Goal: Use online tool/utility: Utilize a website feature to perform a specific function

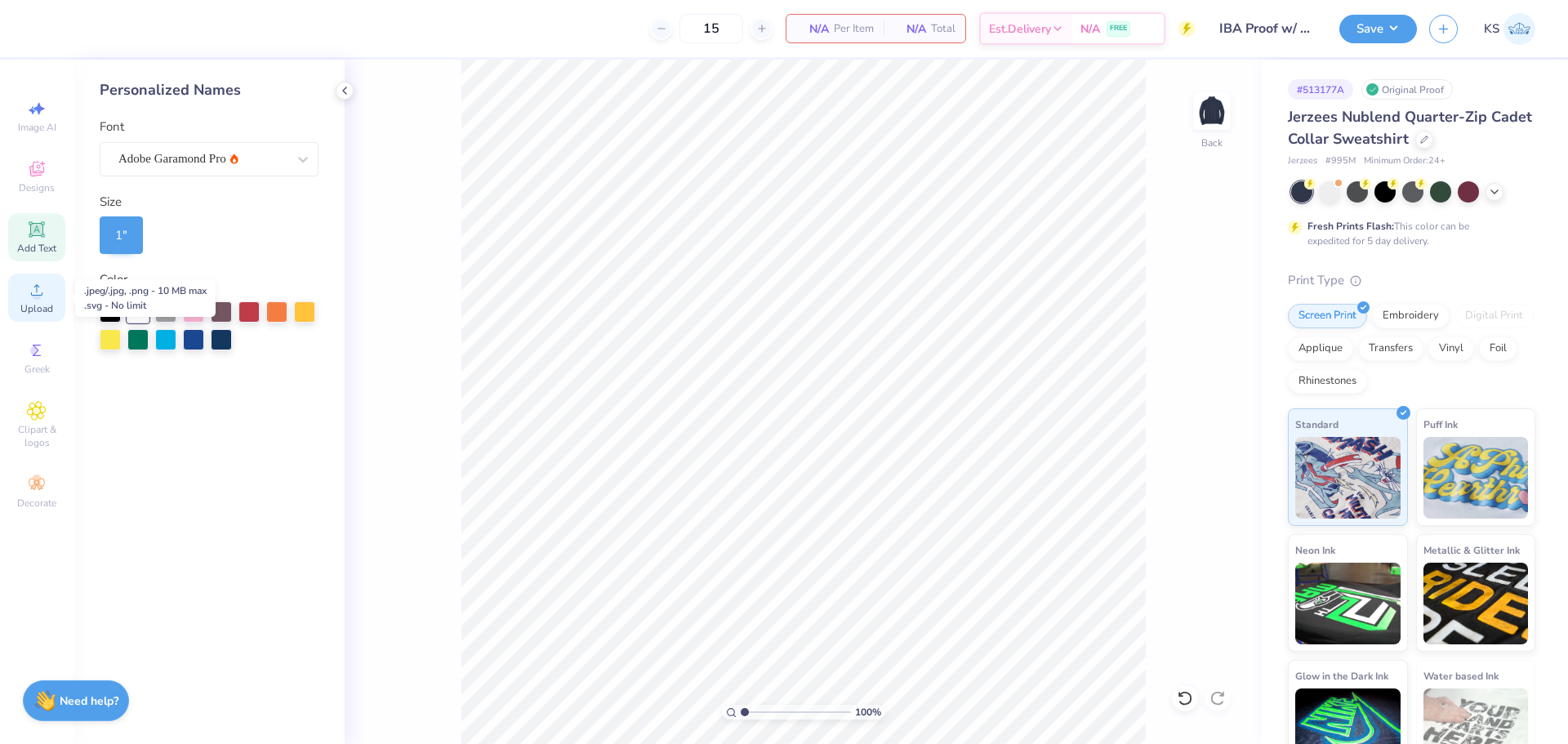
click at [37, 287] on icon at bounding box center [37, 290] width 12 height 12
click at [27, 304] on span "Upload" at bounding box center [37, 309] width 33 height 13
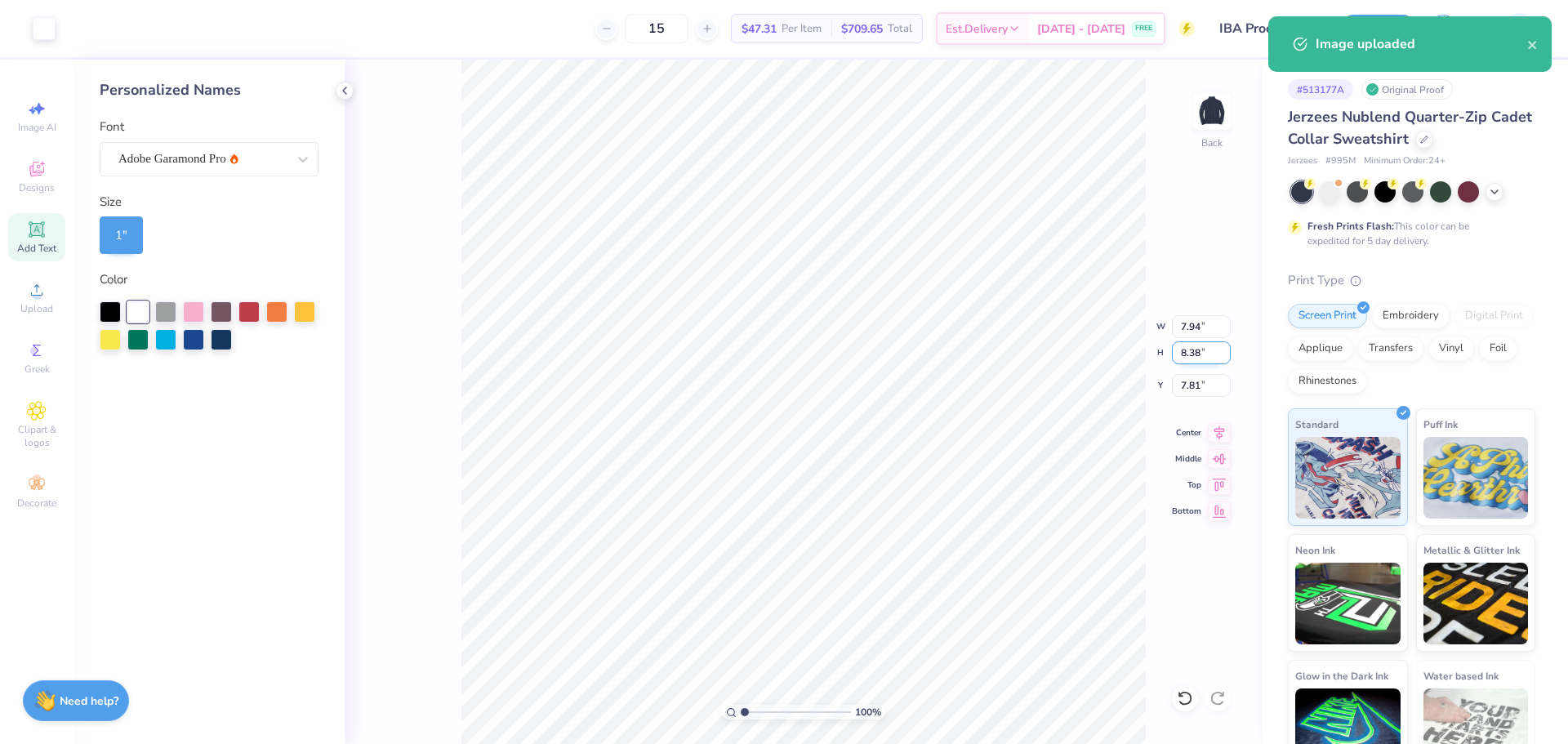
click at [1196, 355] on input "8.38" at bounding box center [1201, 353] width 59 height 23
type input "4.5"
type input "4.27"
type input "4.50"
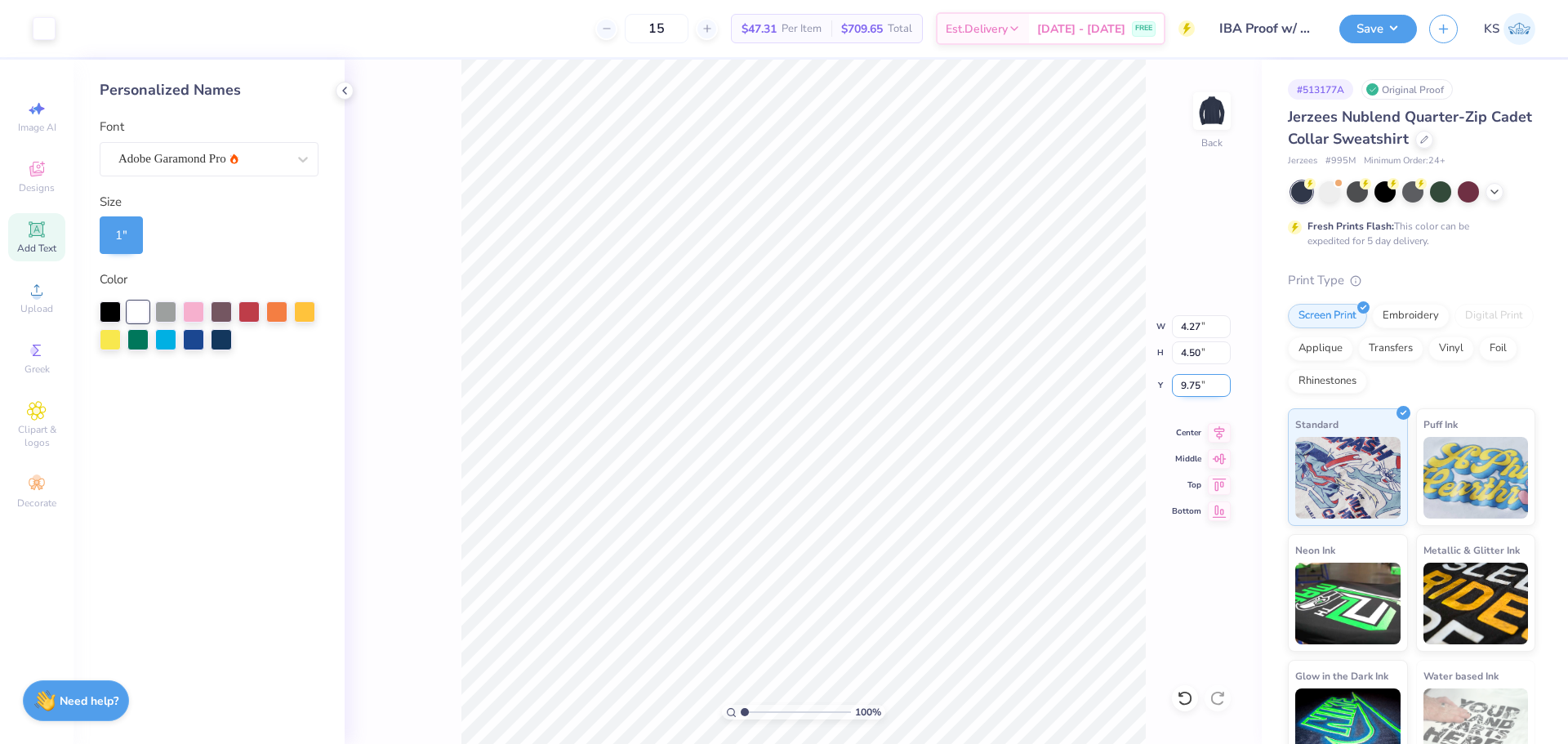
click at [1193, 386] on input "9.75" at bounding box center [1201, 386] width 59 height 23
type input "3.00"
click at [776, 709] on input "range" at bounding box center [796, 713] width 111 height 15
drag, startPoint x: 789, startPoint y: 710, endPoint x: 693, endPoint y: 668, distance: 104.8
type input "1"
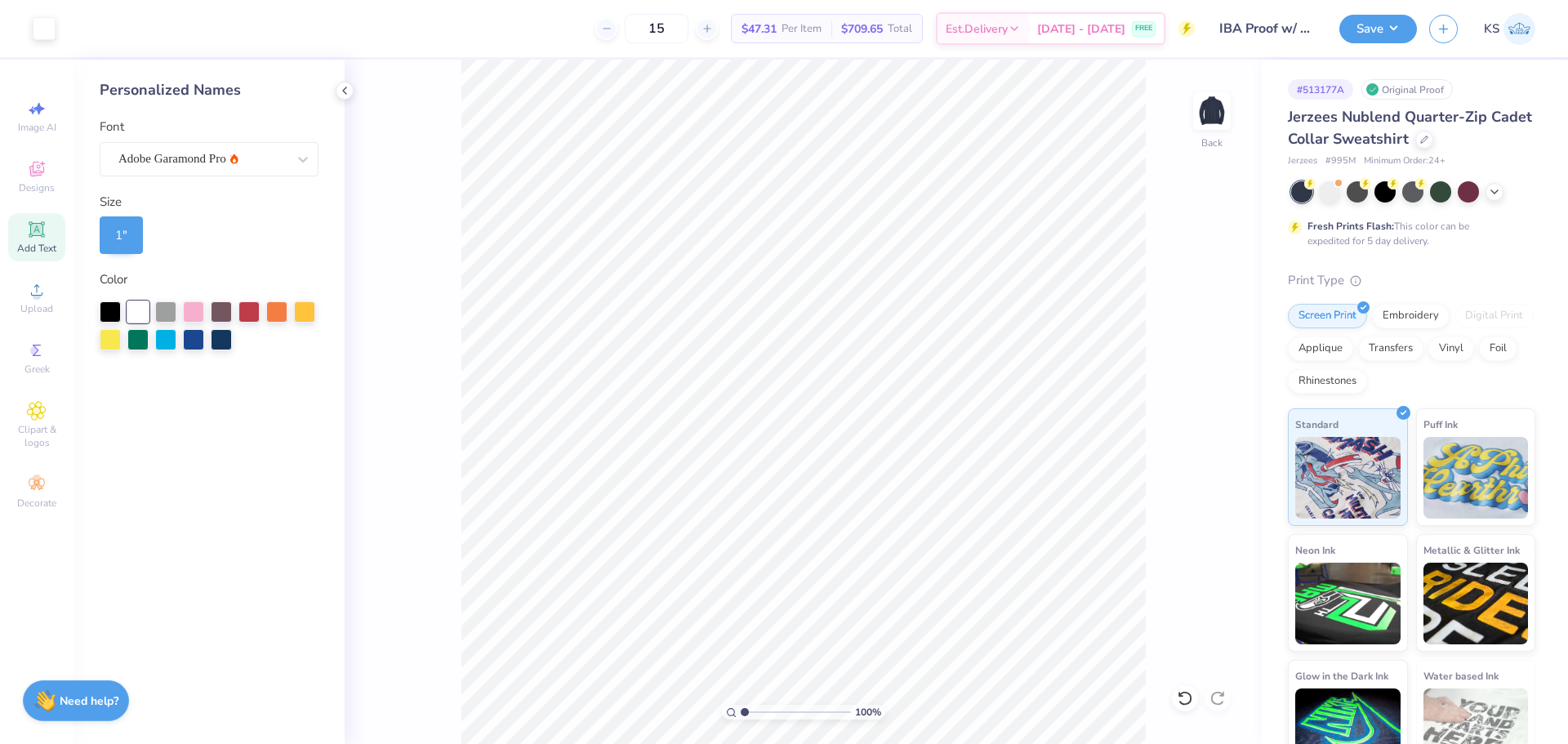
click at [741, 705] on input "range" at bounding box center [796, 713] width 111 height 15
click at [53, 239] on div "Add Text" at bounding box center [36, 237] width 57 height 48
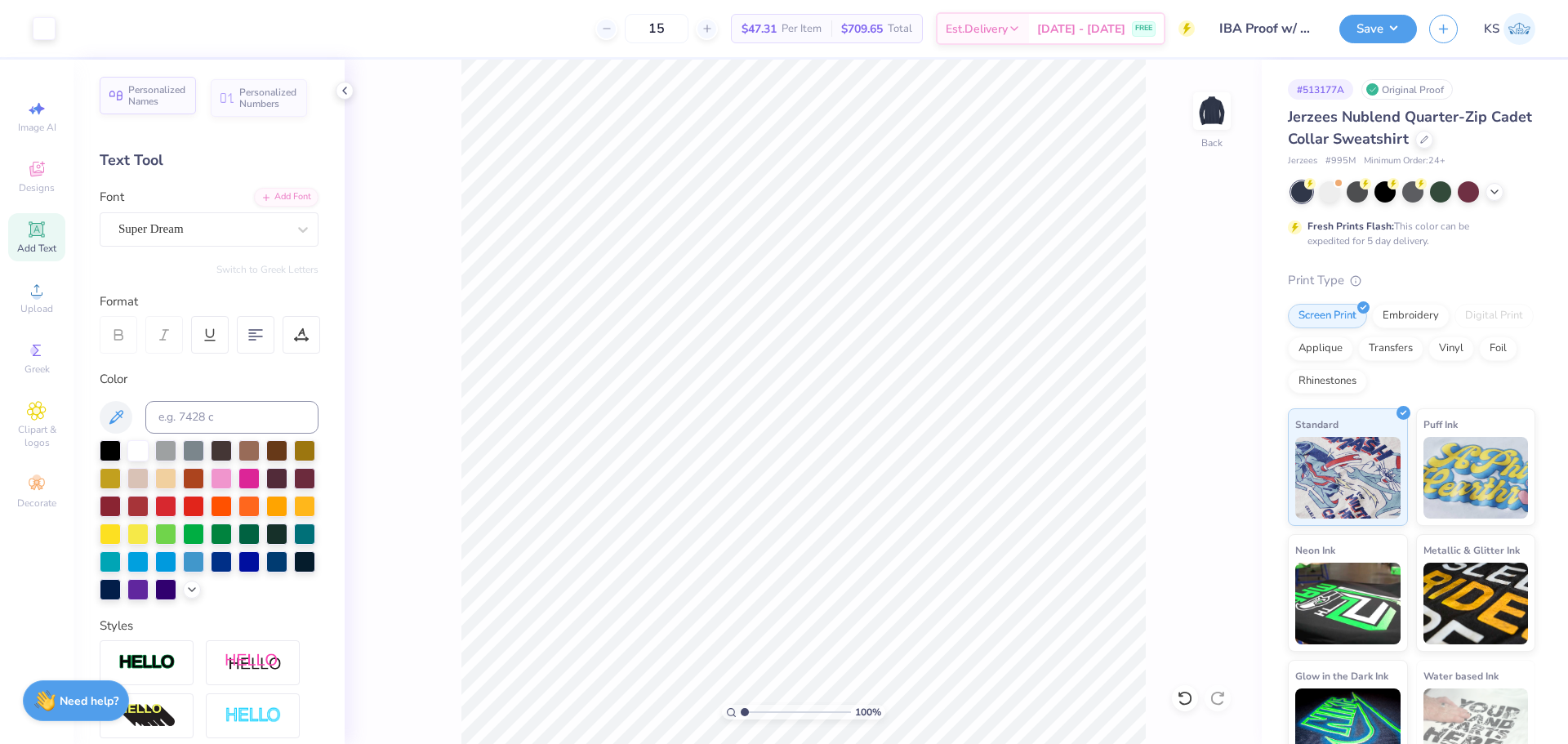
click at [120, 94] on icon at bounding box center [116, 96] width 13 height 10
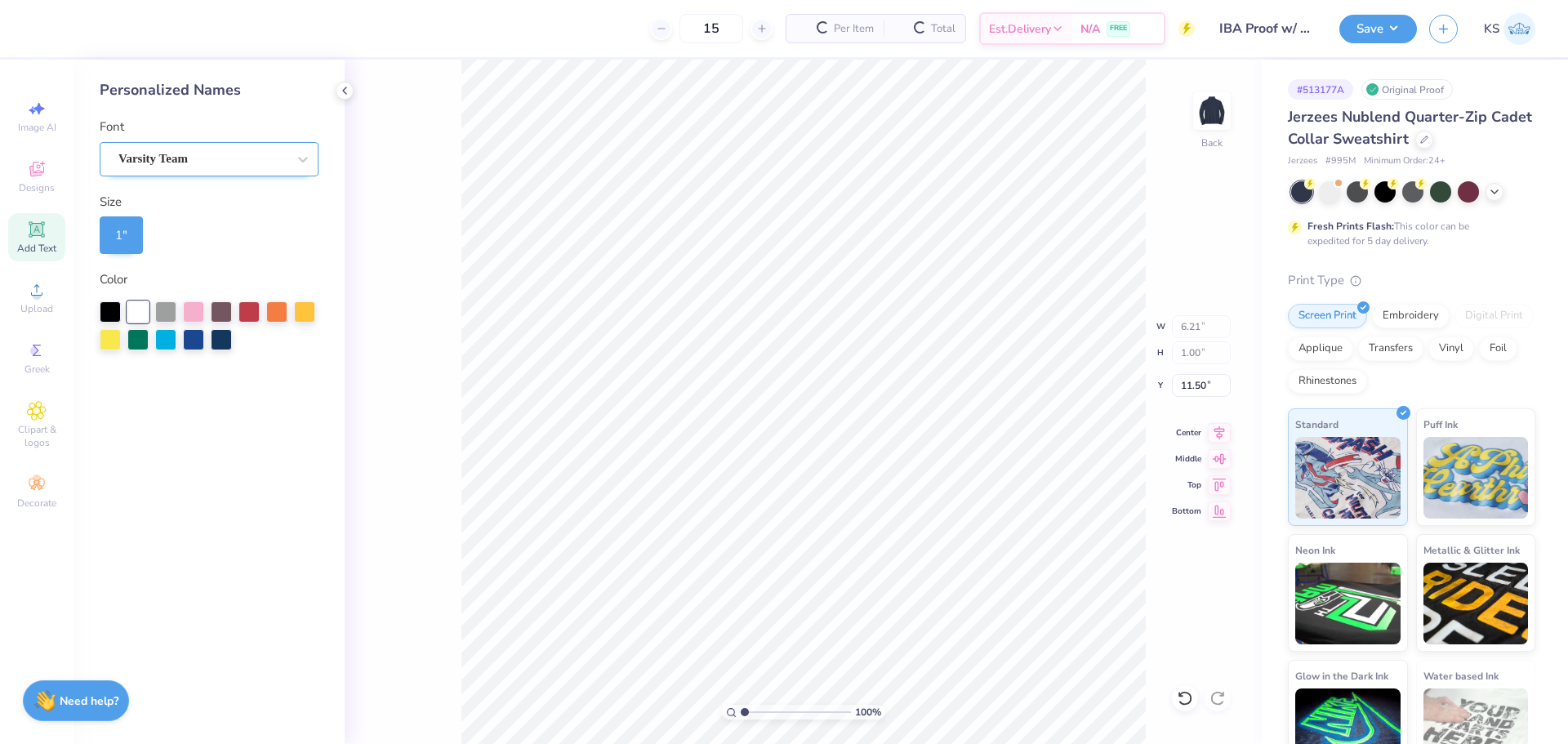
click at [212, 159] on div "Varsity Team" at bounding box center [202, 159] width 172 height 26
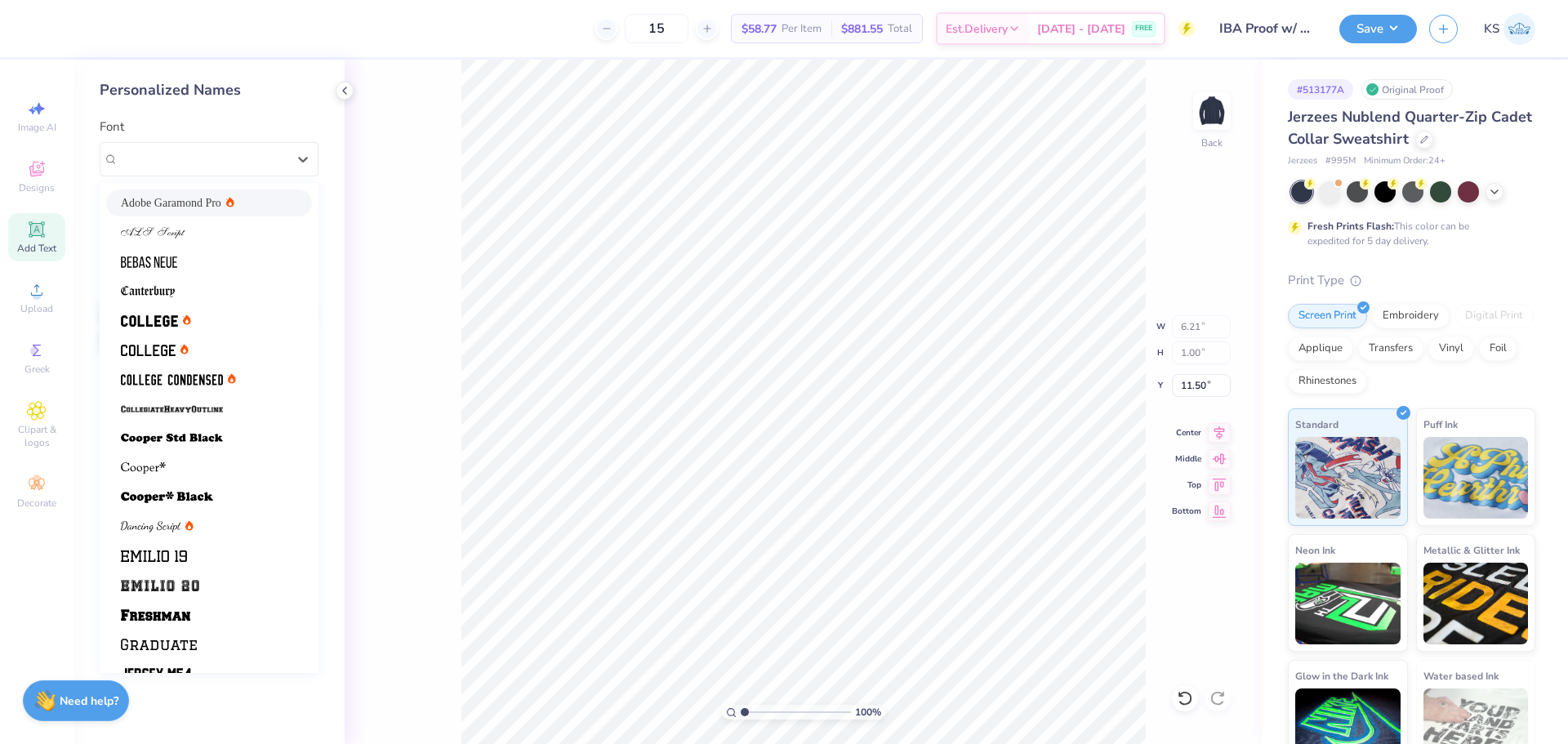
click at [211, 205] on span "Adobe Garamond Pro" at bounding box center [171, 202] width 101 height 17
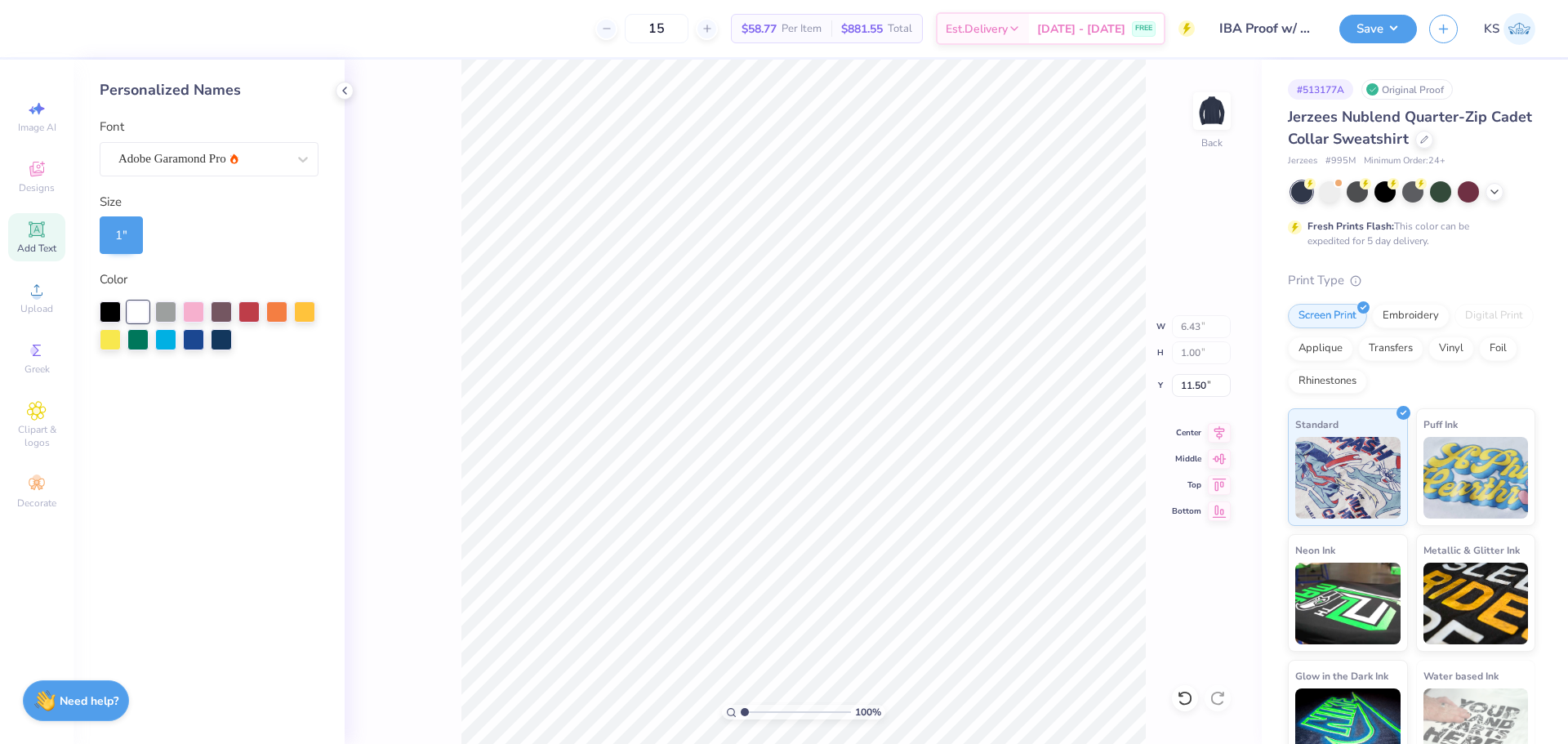
type input "6.43"
type input "5.02"
click at [1218, 425] on icon at bounding box center [1220, 430] width 23 height 20
type input "2.01"
click at [756, 710] on input "range" at bounding box center [796, 713] width 111 height 15
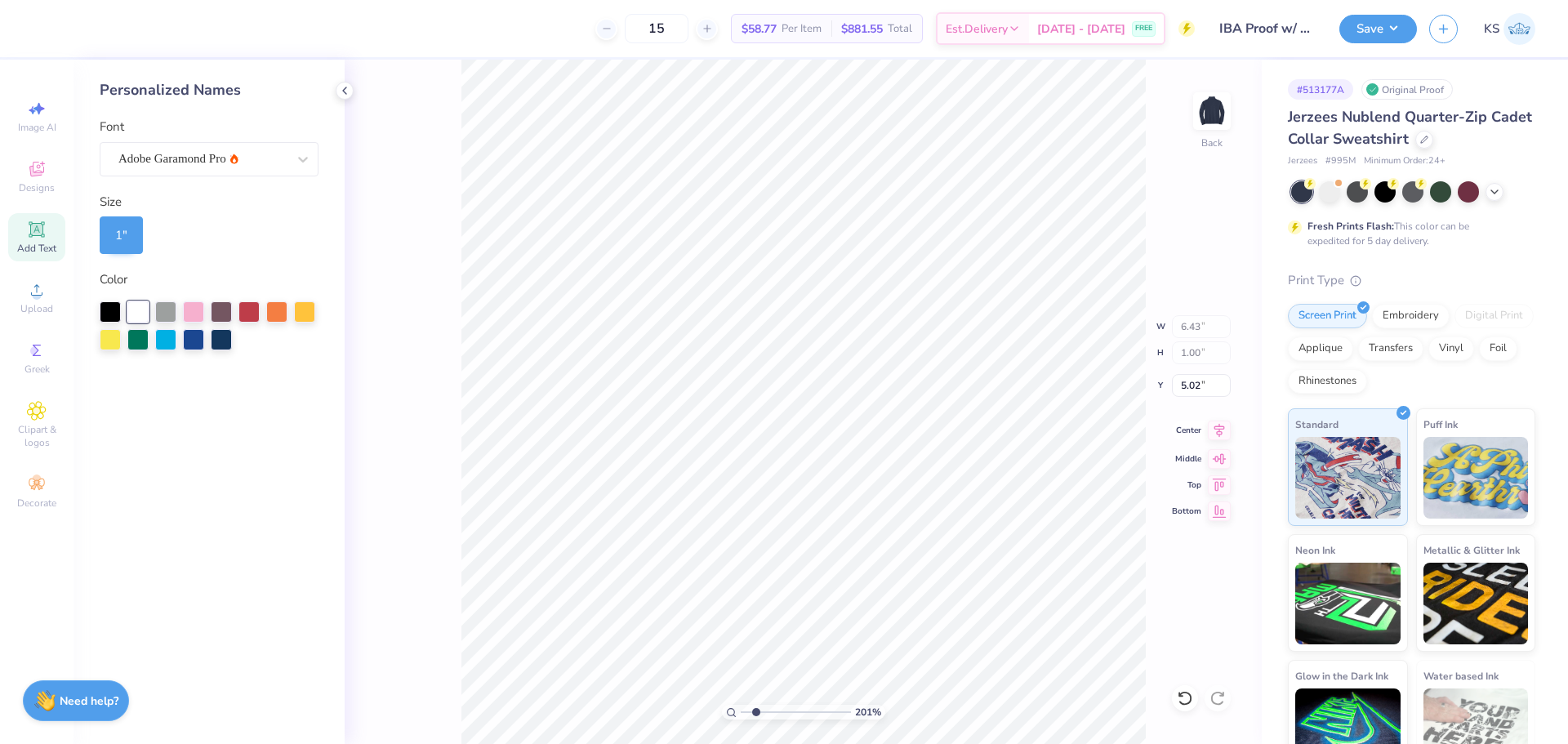
click at [1215, 425] on icon at bounding box center [1220, 430] width 23 height 20
type input "5.25"
click at [750, 711] on input "range" at bounding box center [796, 713] width 111 height 15
click at [162, 165] on div "Adobe Garamond Pro" at bounding box center [202, 159] width 172 height 26
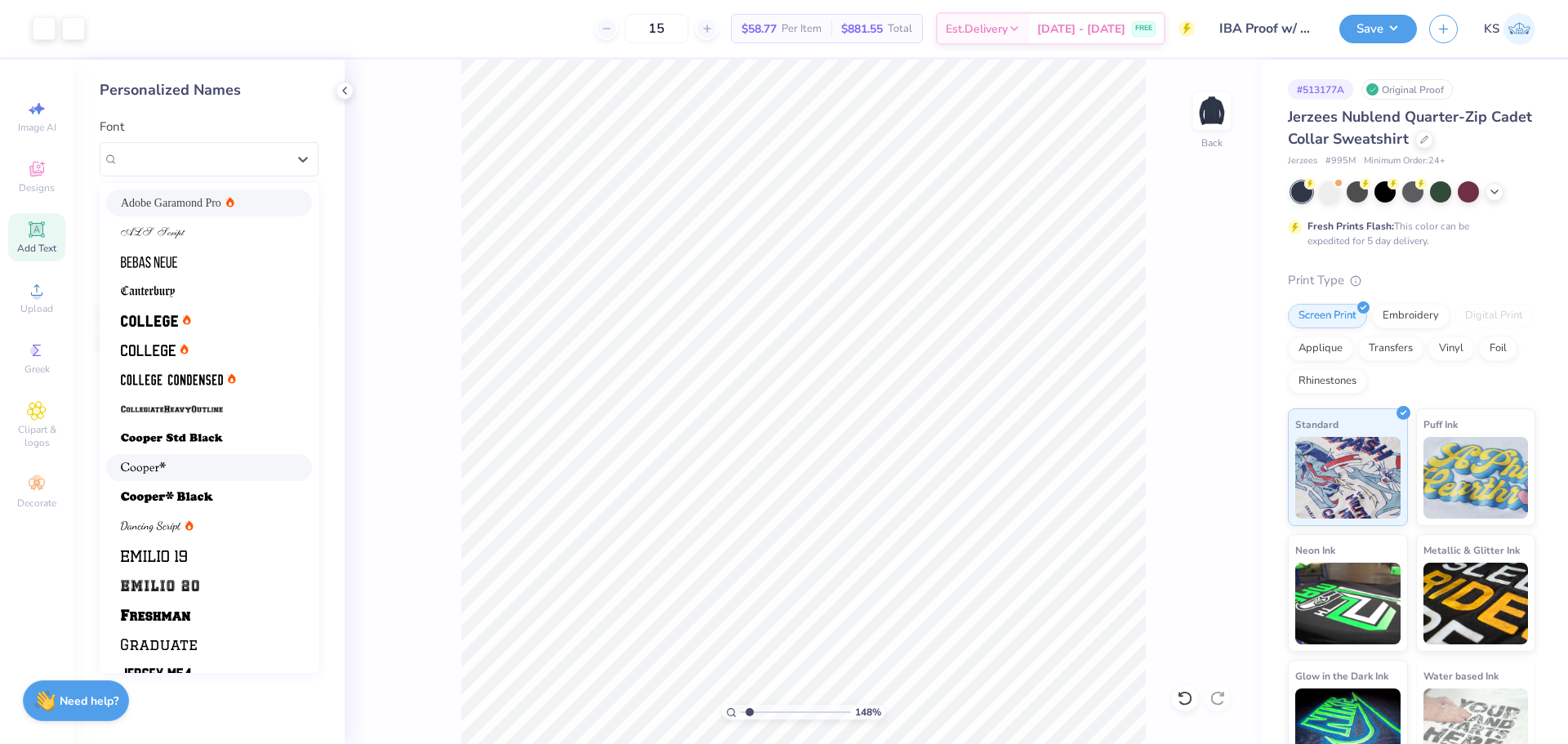
click at [233, 467] on div at bounding box center [209, 467] width 177 height 17
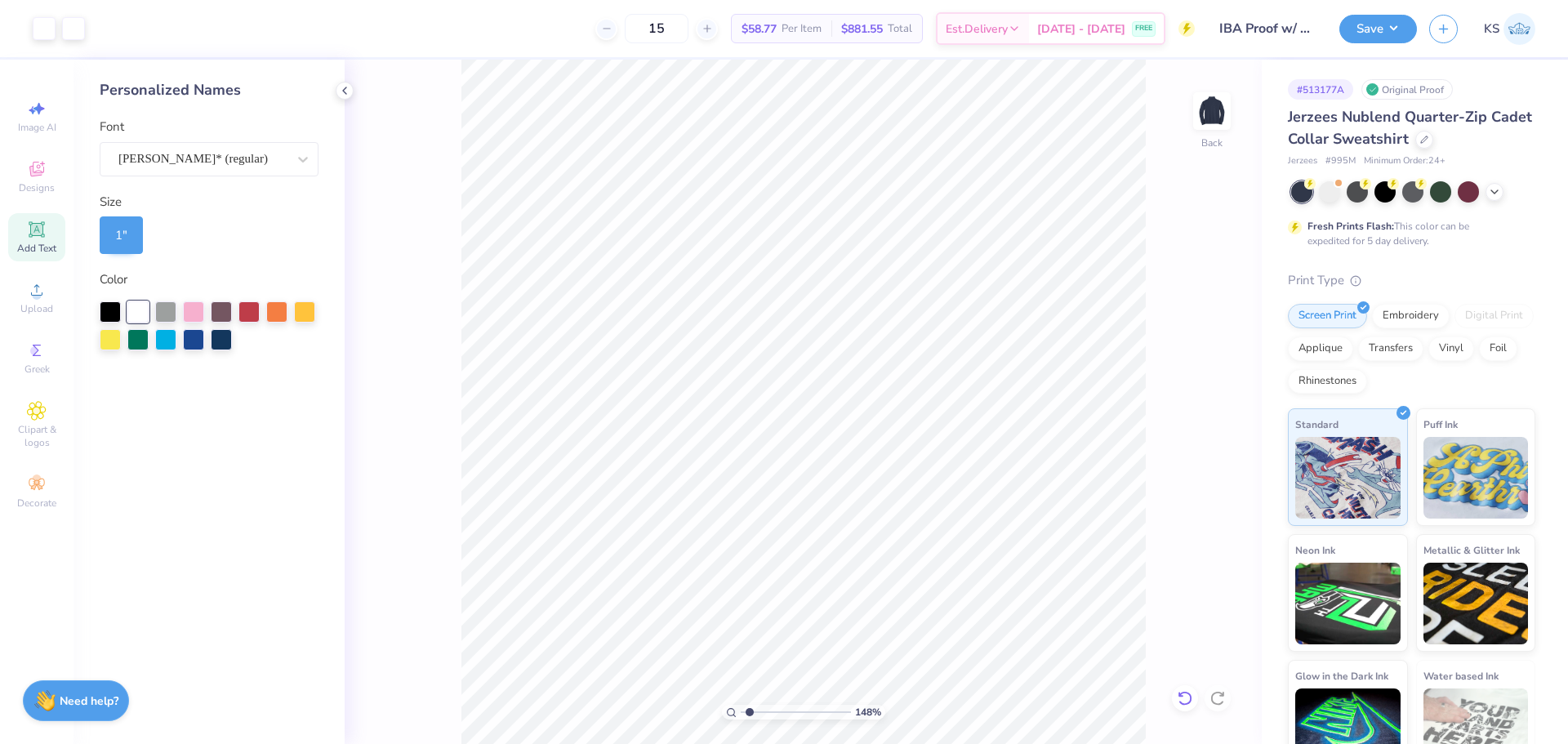
click at [1187, 704] on icon at bounding box center [1185, 699] width 14 height 15
click at [238, 161] on div "[PERSON_NAME]* (regular)" at bounding box center [202, 159] width 172 height 26
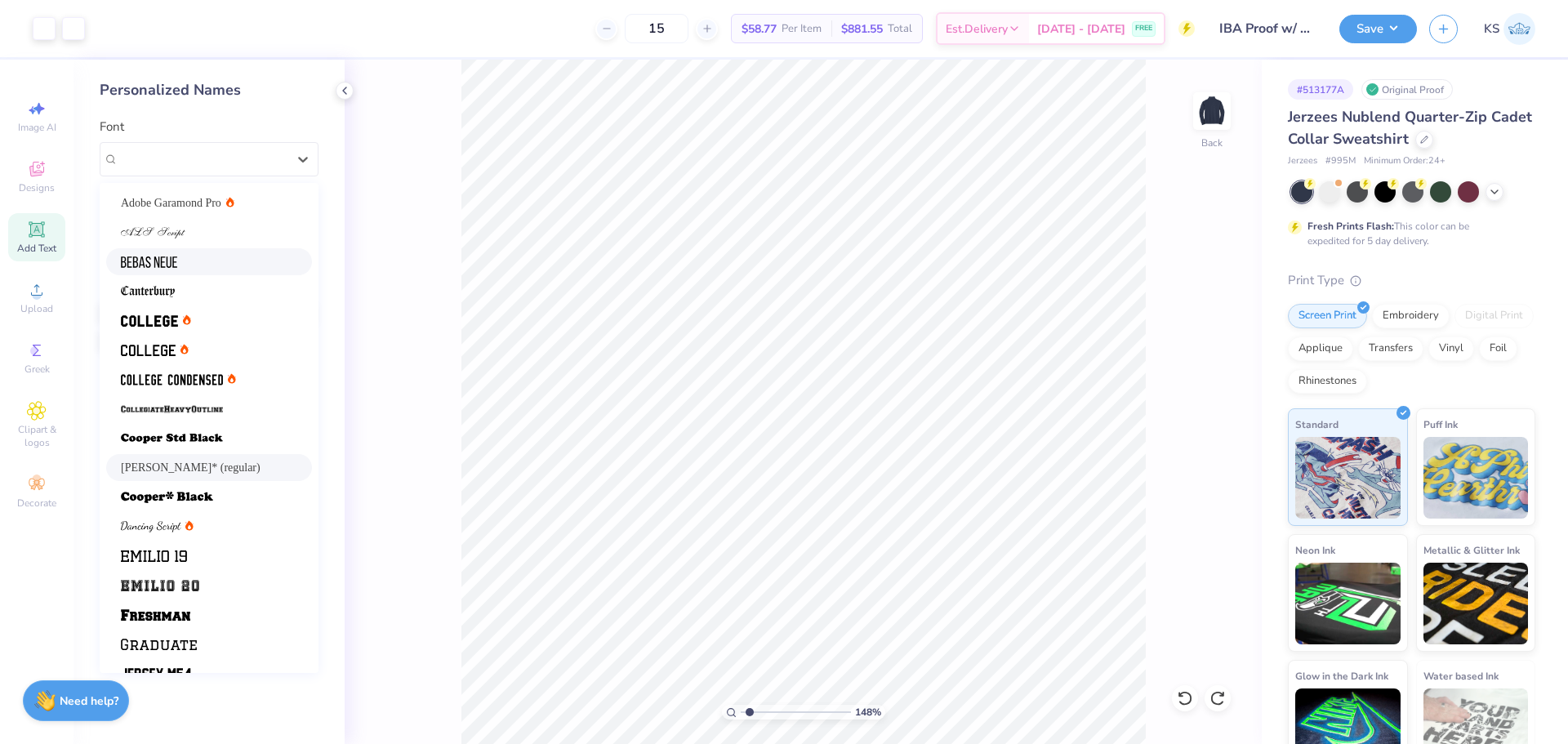
click at [169, 258] on img at bounding box center [149, 263] width 56 height 12
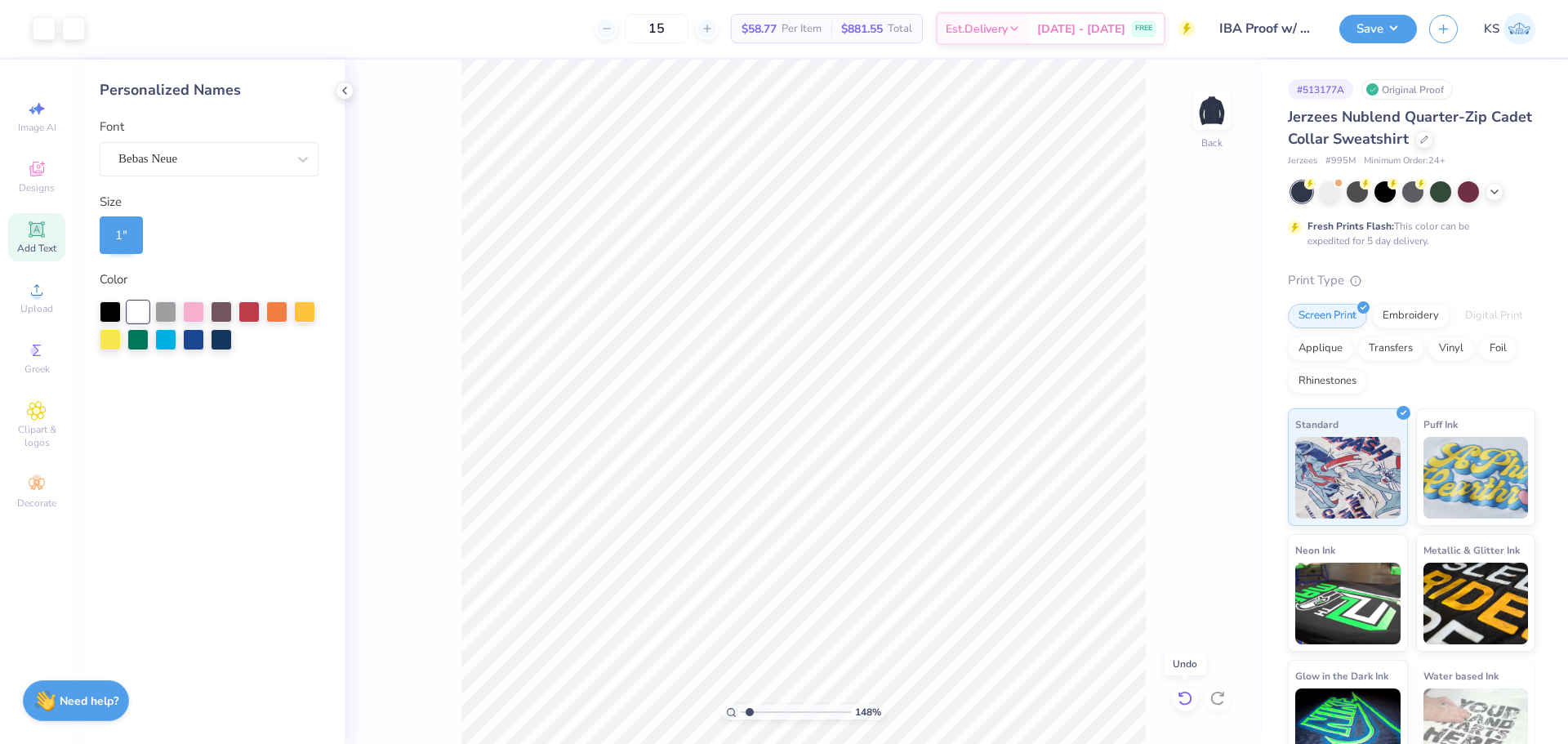
click at [1190, 695] on icon at bounding box center [1185, 699] width 14 height 15
click at [214, 157] on div "Bebas Neue" at bounding box center [202, 159] width 172 height 26
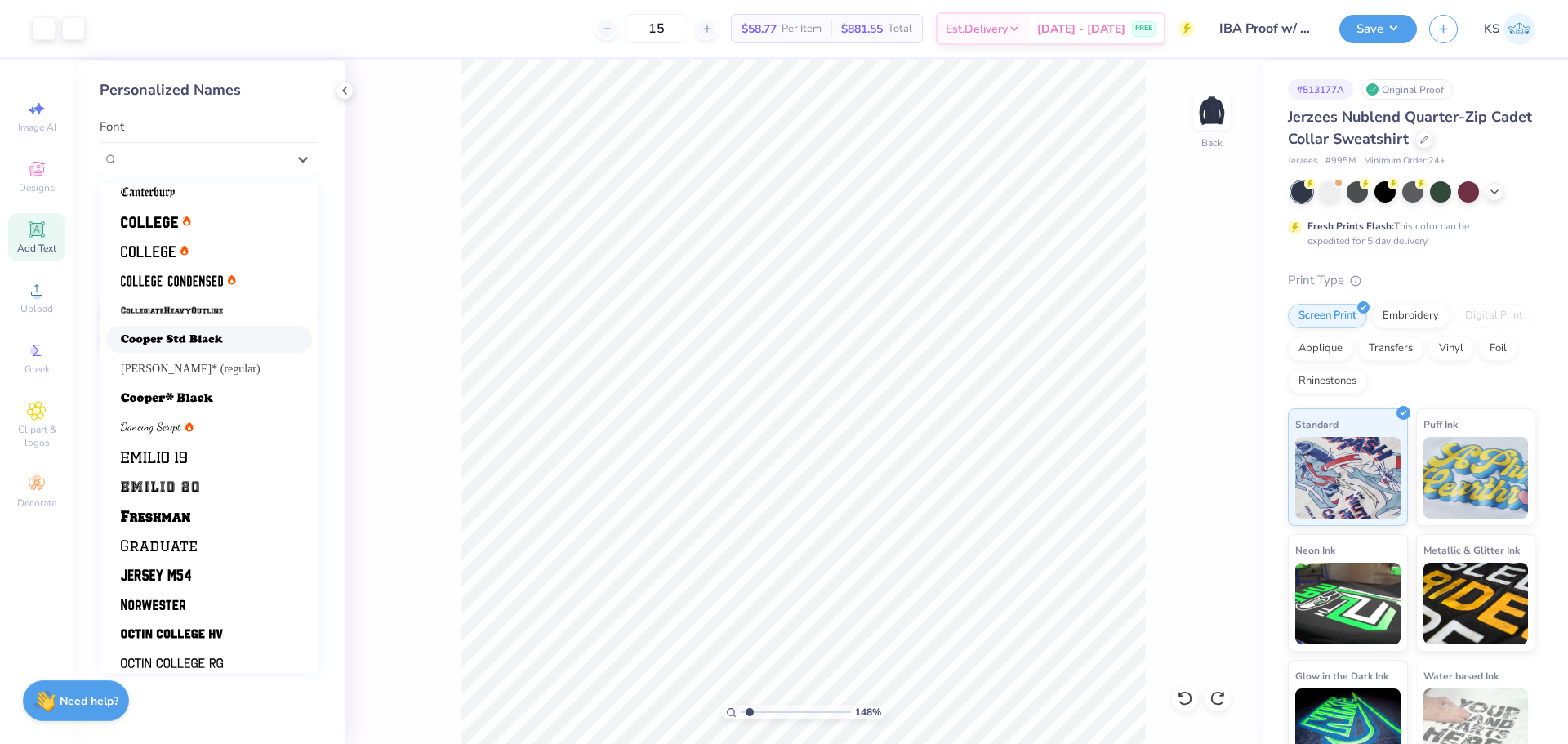
scroll to position [138, 0]
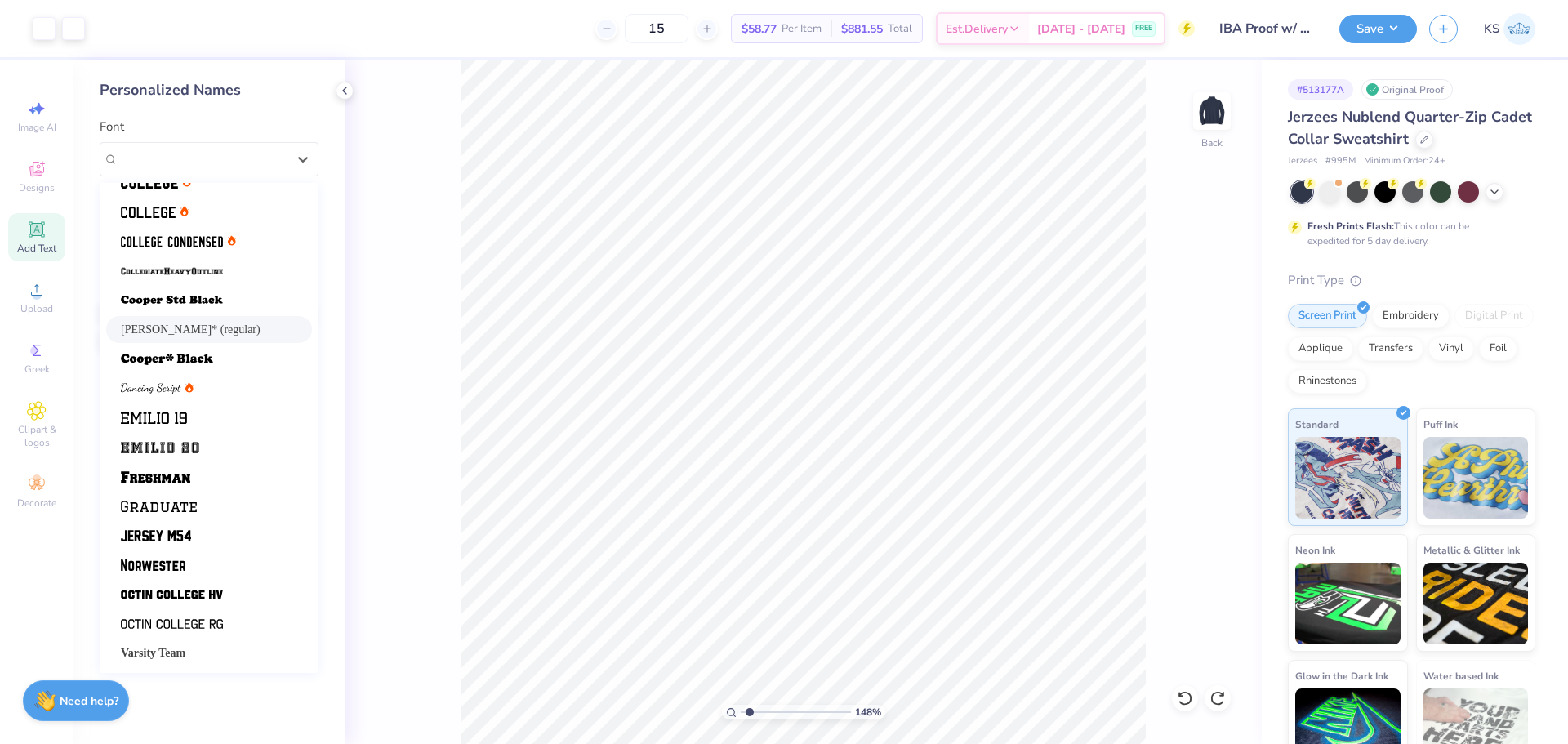
click at [211, 339] on div "[PERSON_NAME]* (regular)" at bounding box center [209, 329] width 206 height 27
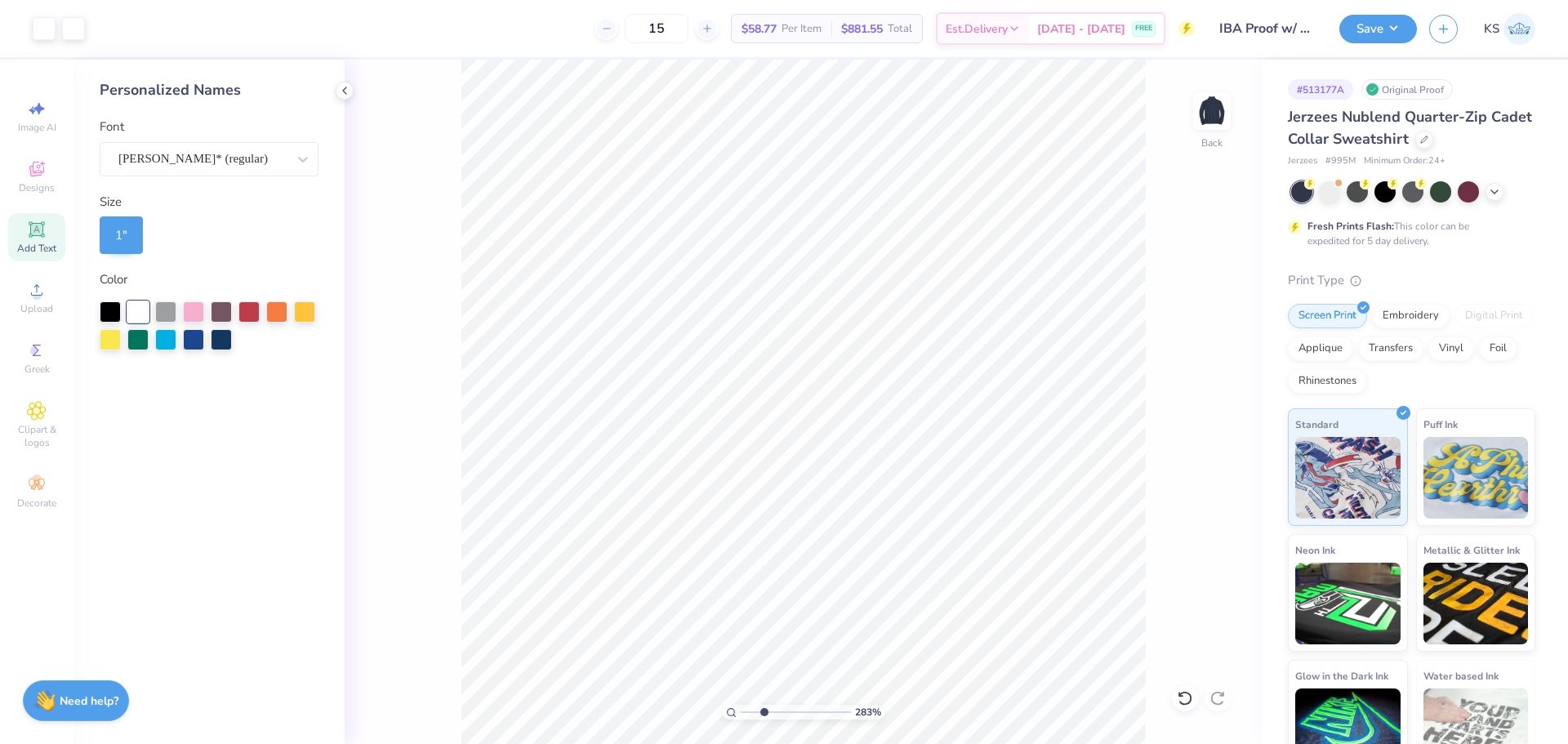
click at [764, 708] on input "range" at bounding box center [796, 713] width 111 height 15
drag, startPoint x: 772, startPoint y: 708, endPoint x: 750, endPoint y: 704, distance: 22.4
type input "1.48"
click at [750, 705] on input "range" at bounding box center [796, 713] width 111 height 15
click at [1219, 432] on icon at bounding box center [1220, 430] width 23 height 20
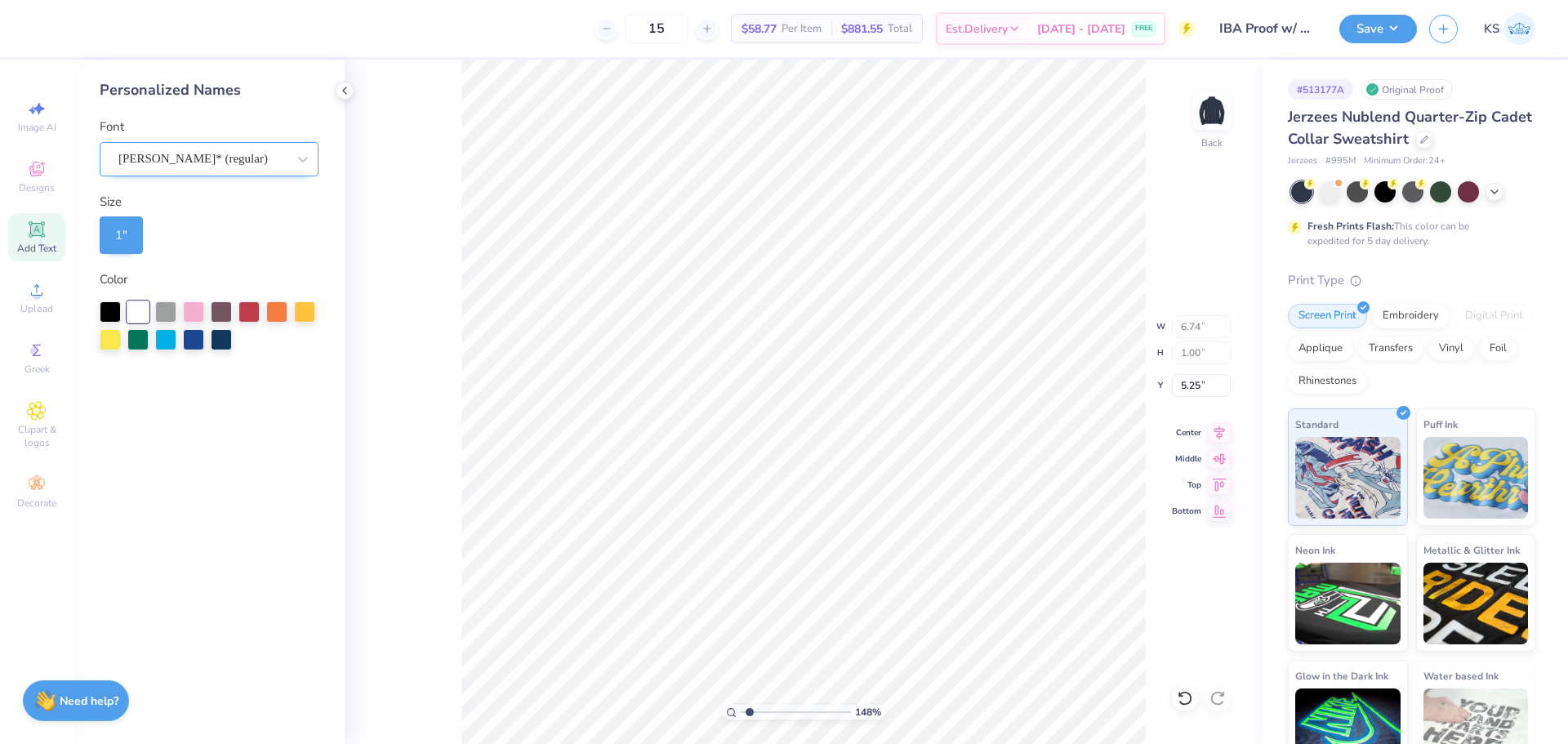
click at [214, 156] on div "[PERSON_NAME]* (regular)" at bounding box center [202, 159] width 172 height 26
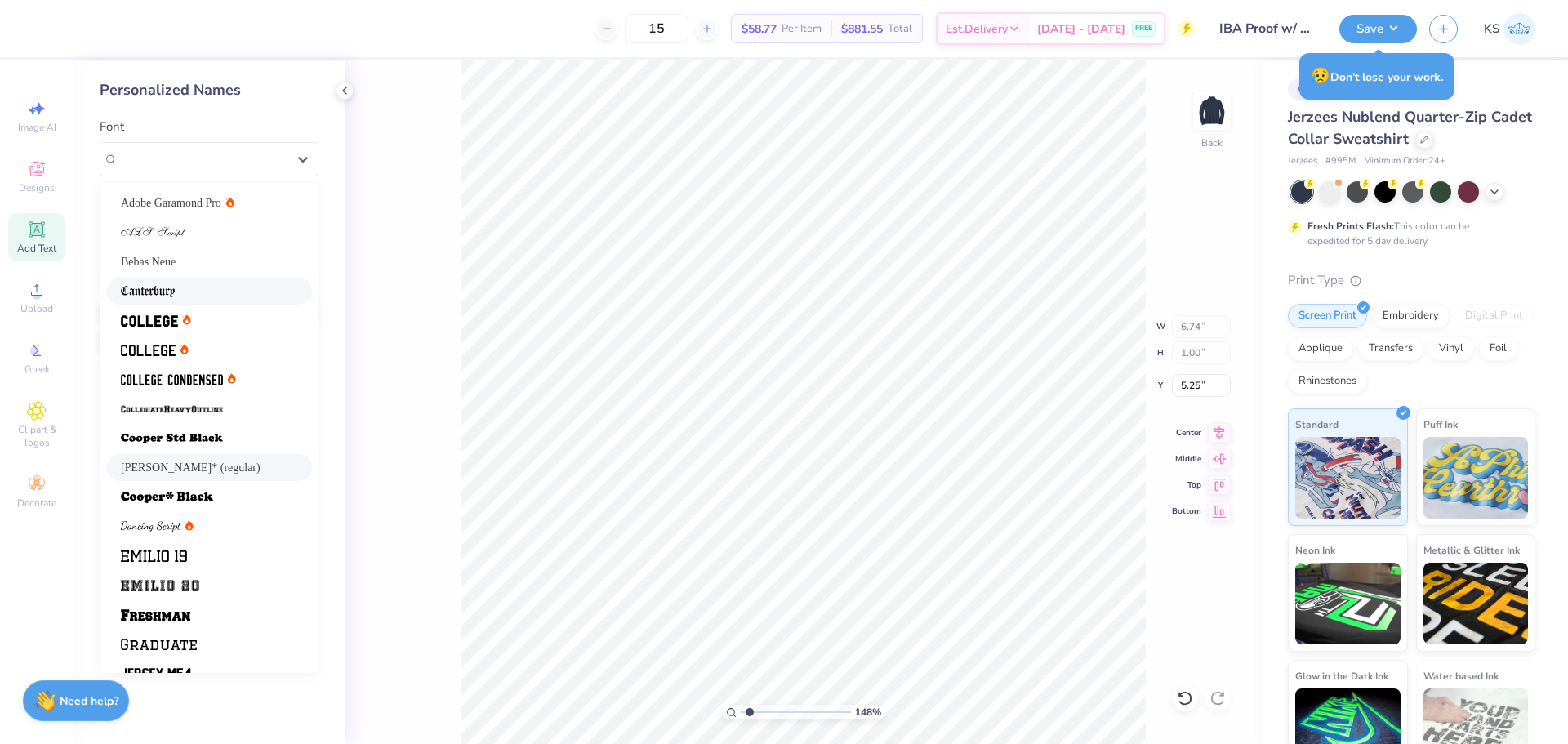
click at [190, 284] on div at bounding box center [209, 291] width 177 height 17
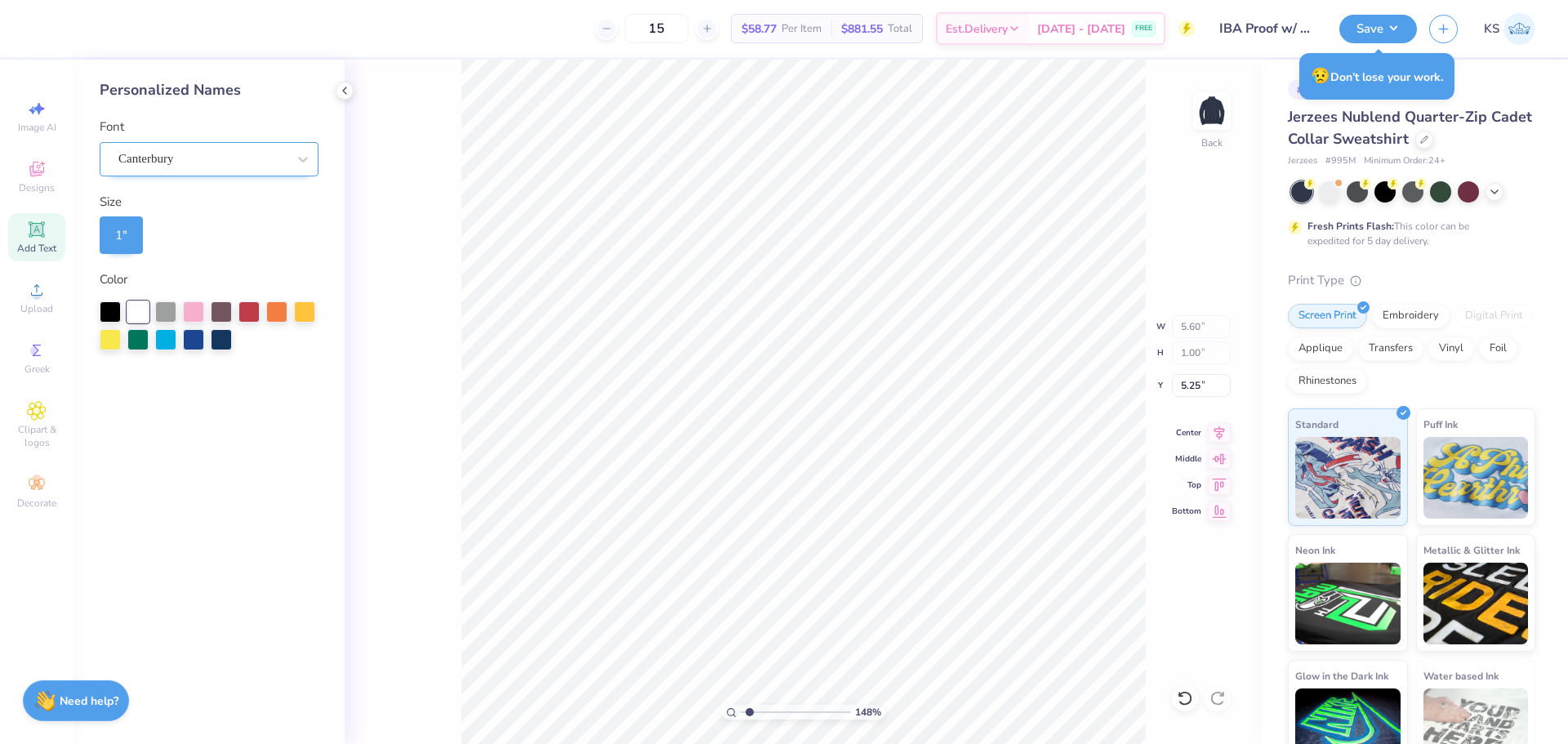
click at [188, 159] on div "Canterbury" at bounding box center [202, 159] width 172 height 26
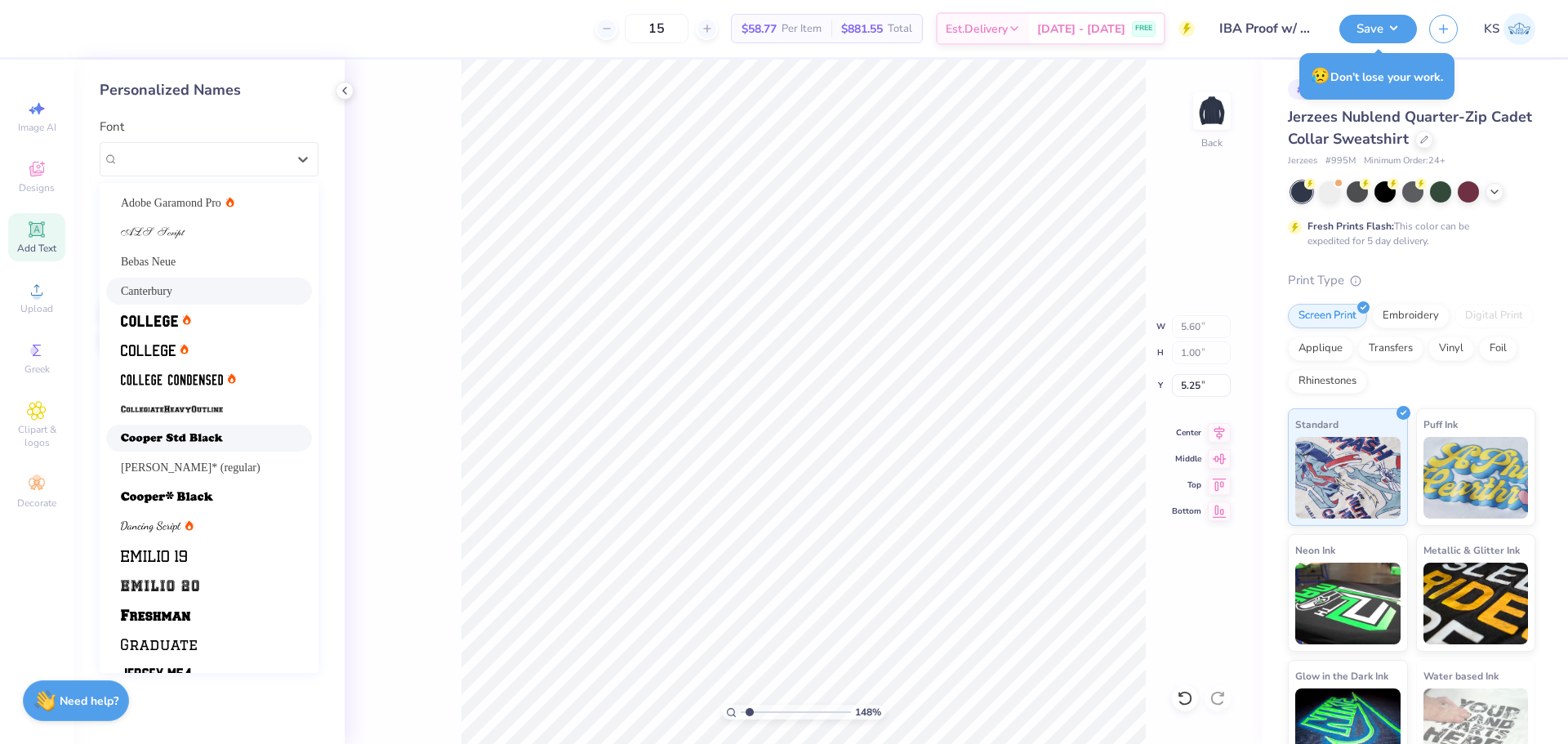
click at [250, 443] on div at bounding box center [209, 438] width 177 height 17
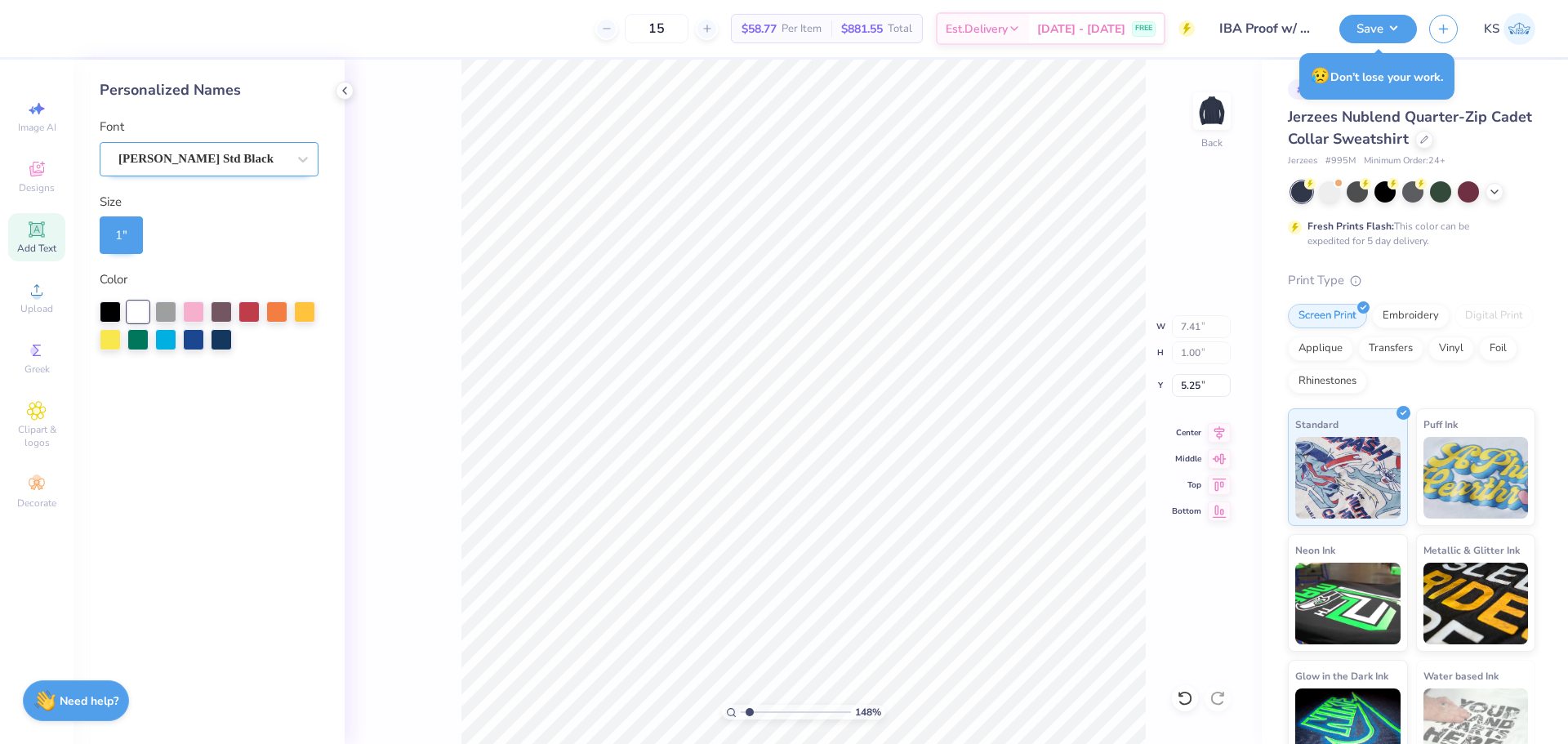
click at [206, 161] on div "[PERSON_NAME] Std Black" at bounding box center [202, 159] width 172 height 26
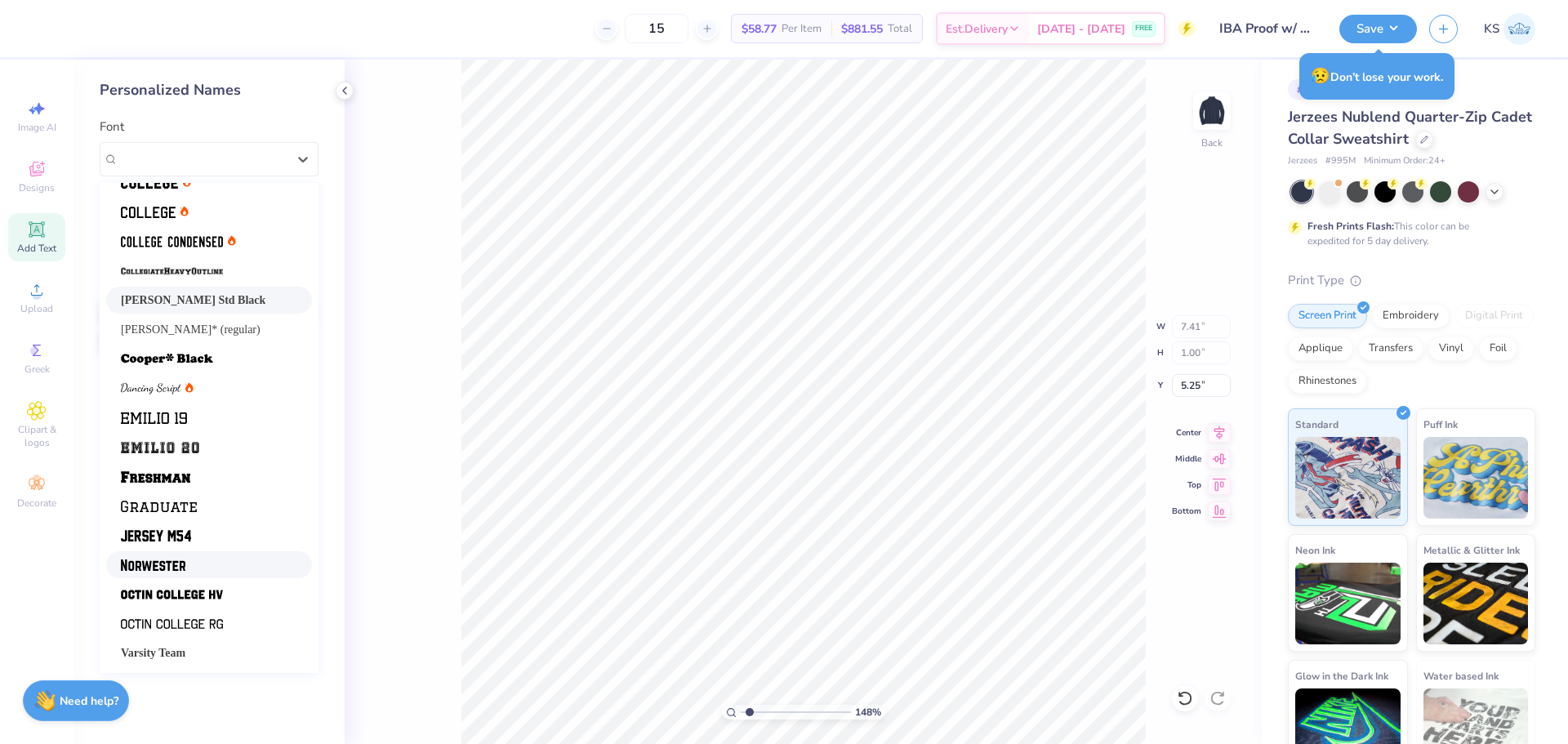
click at [208, 557] on div at bounding box center [209, 565] width 177 height 17
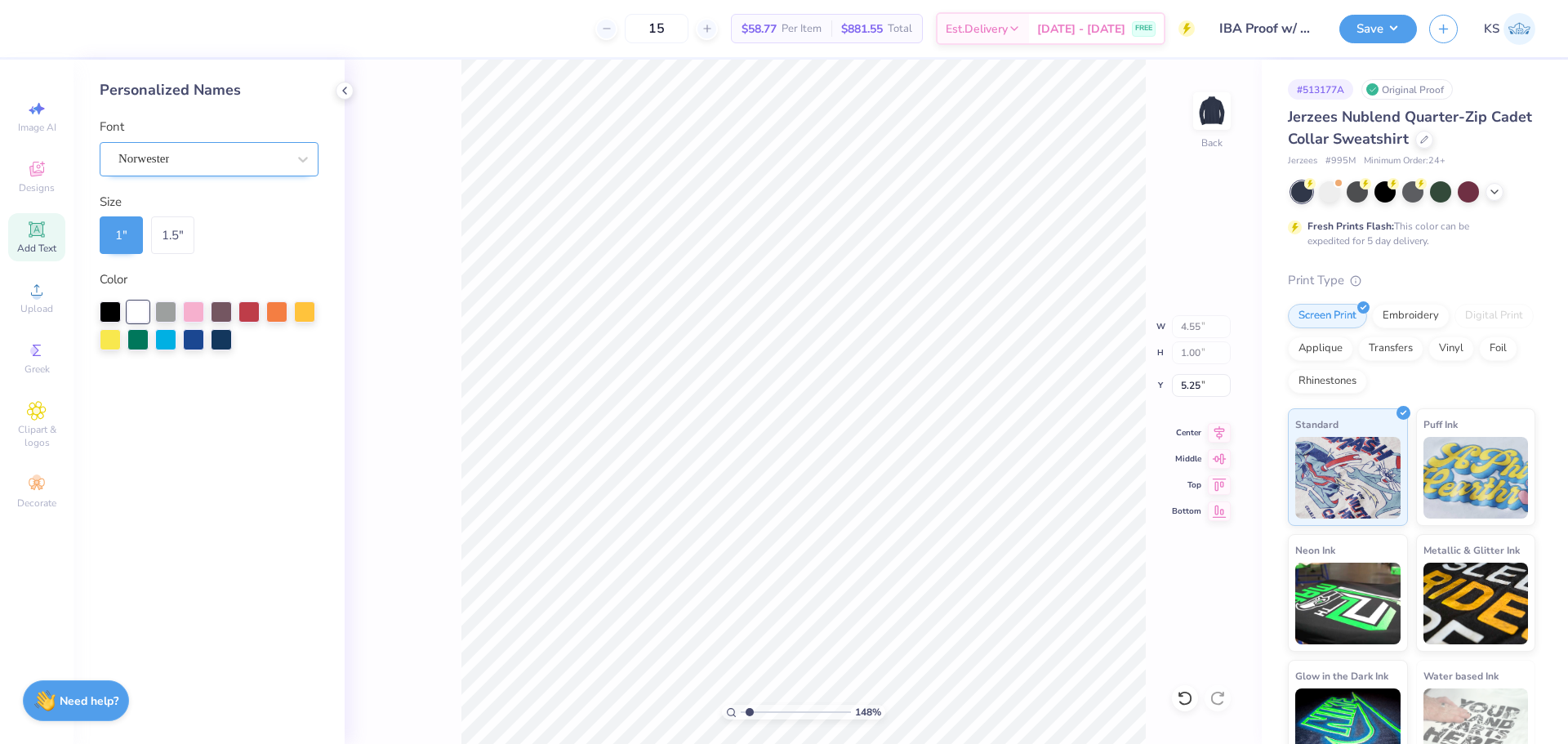
click at [231, 143] on div "Norwester" at bounding box center [209, 159] width 219 height 35
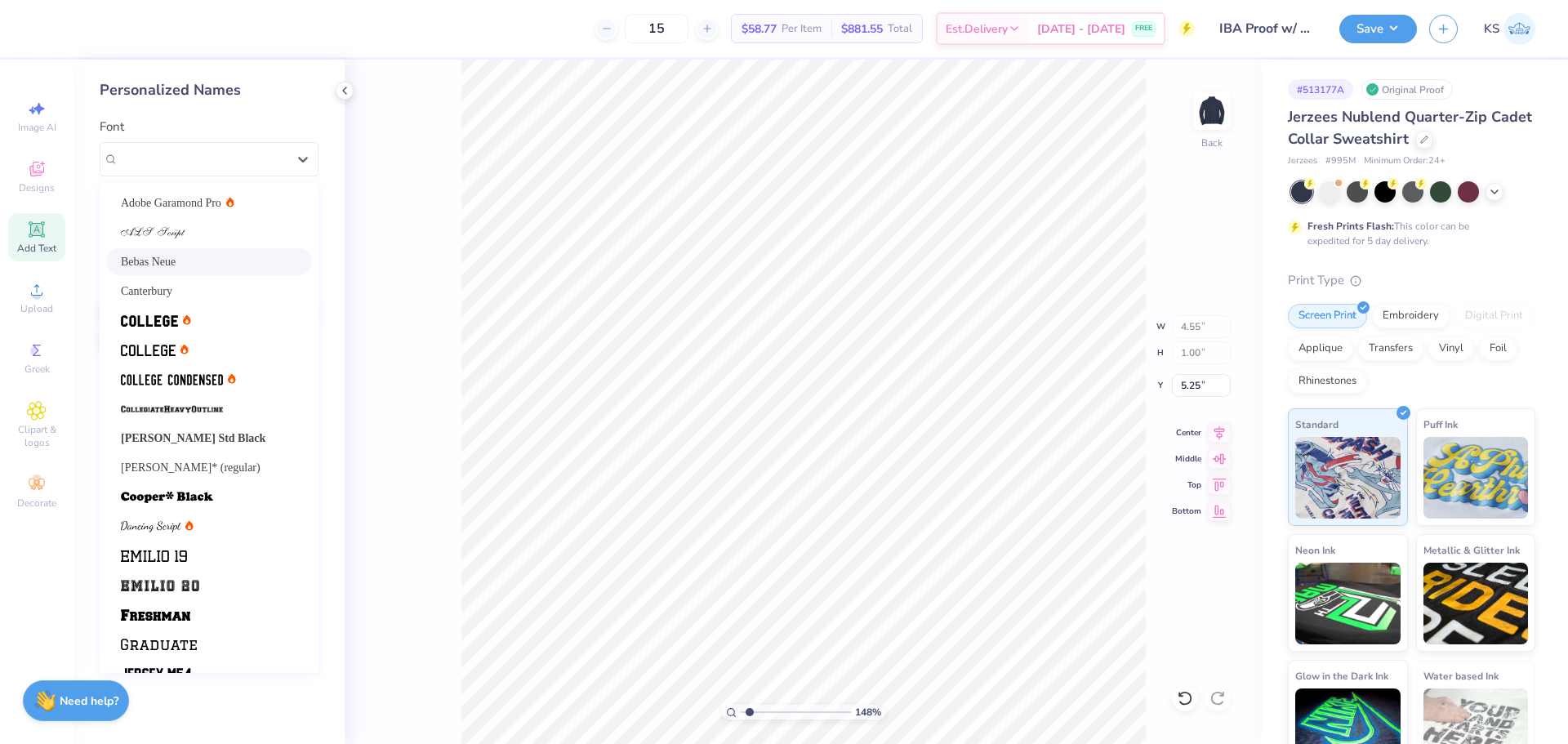
click at [230, 268] on div "Bebas Neue" at bounding box center [209, 262] width 177 height 17
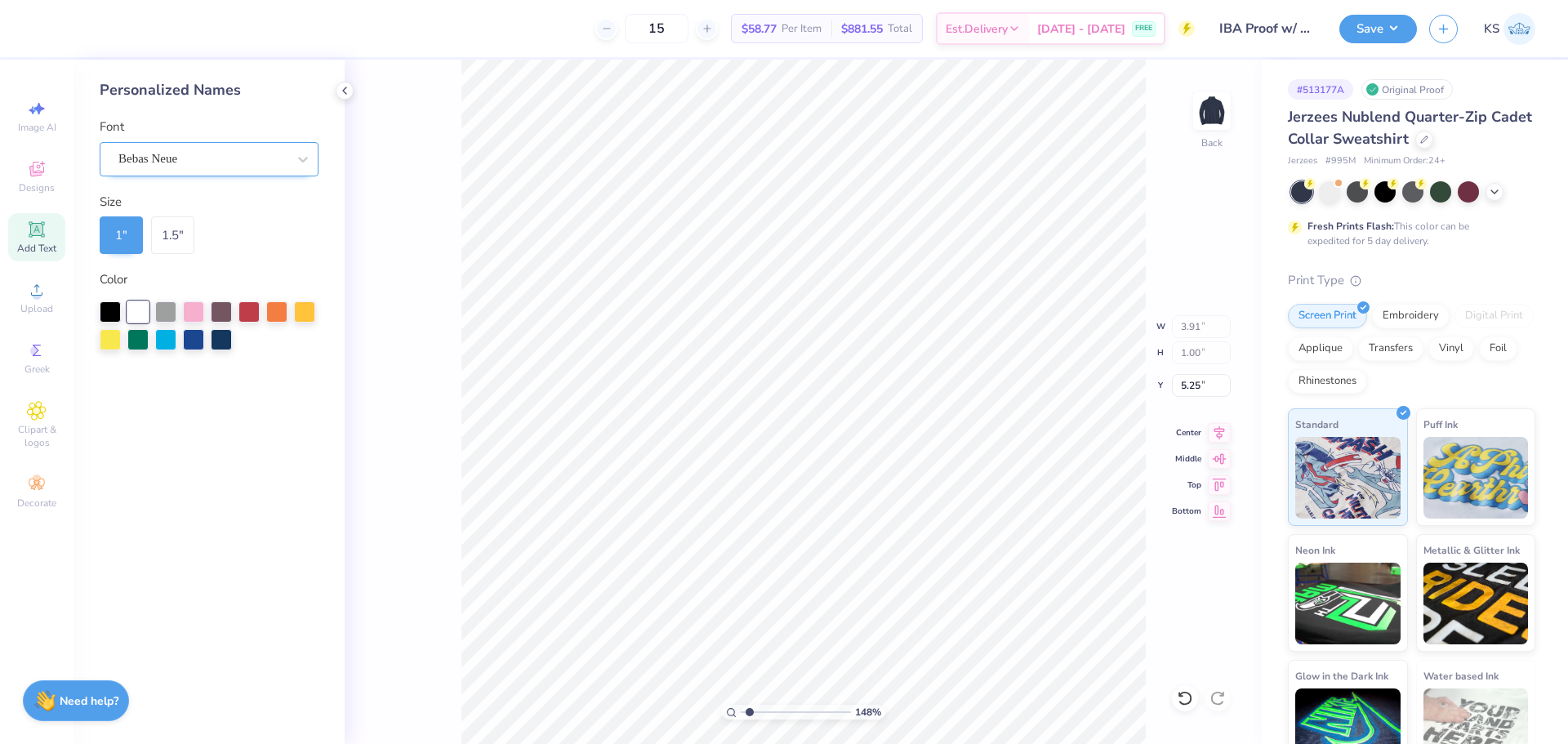
click at [187, 173] on div "Bebas Neue" at bounding box center [209, 159] width 219 height 35
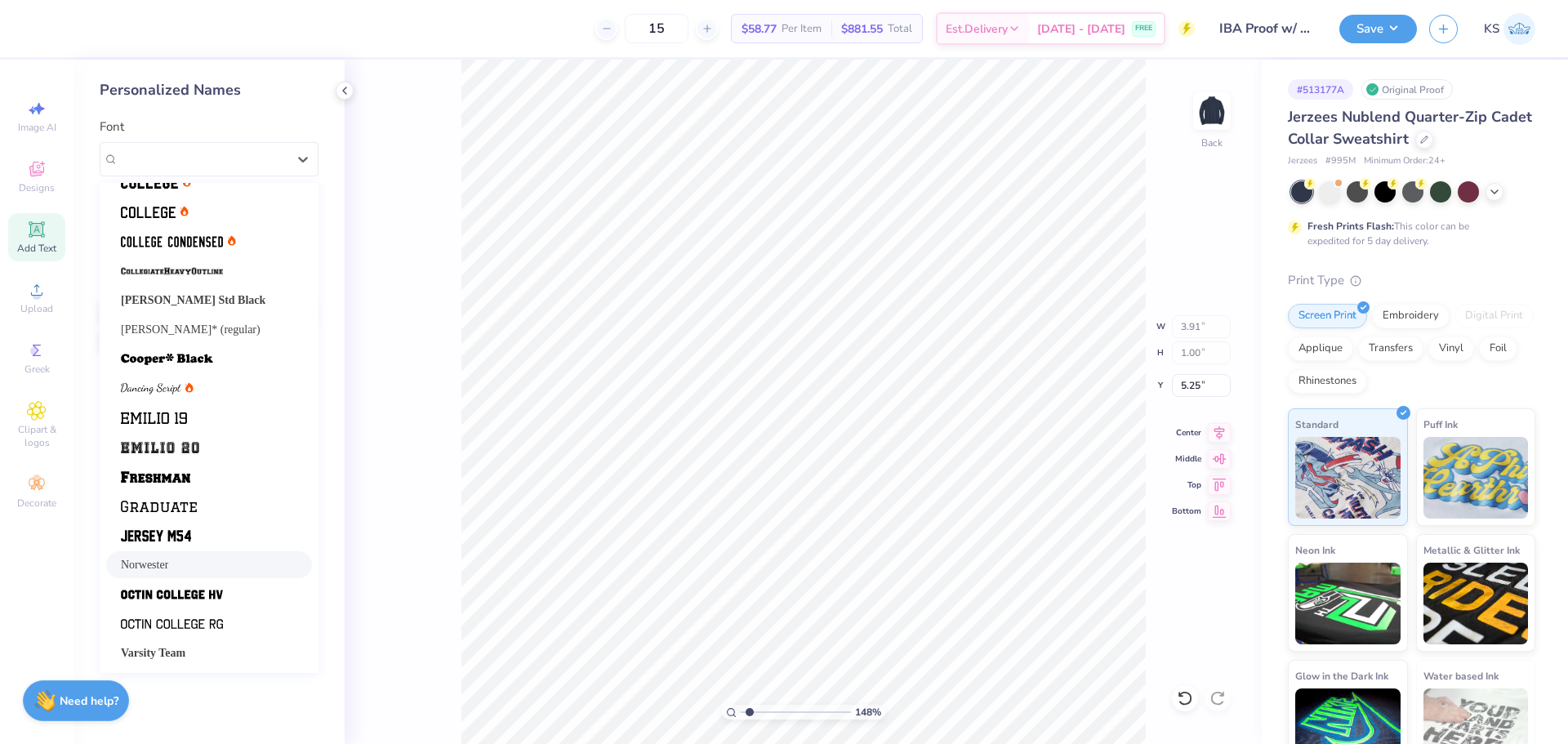
click at [198, 576] on div "Norwester" at bounding box center [209, 565] width 206 height 27
type input "4.55"
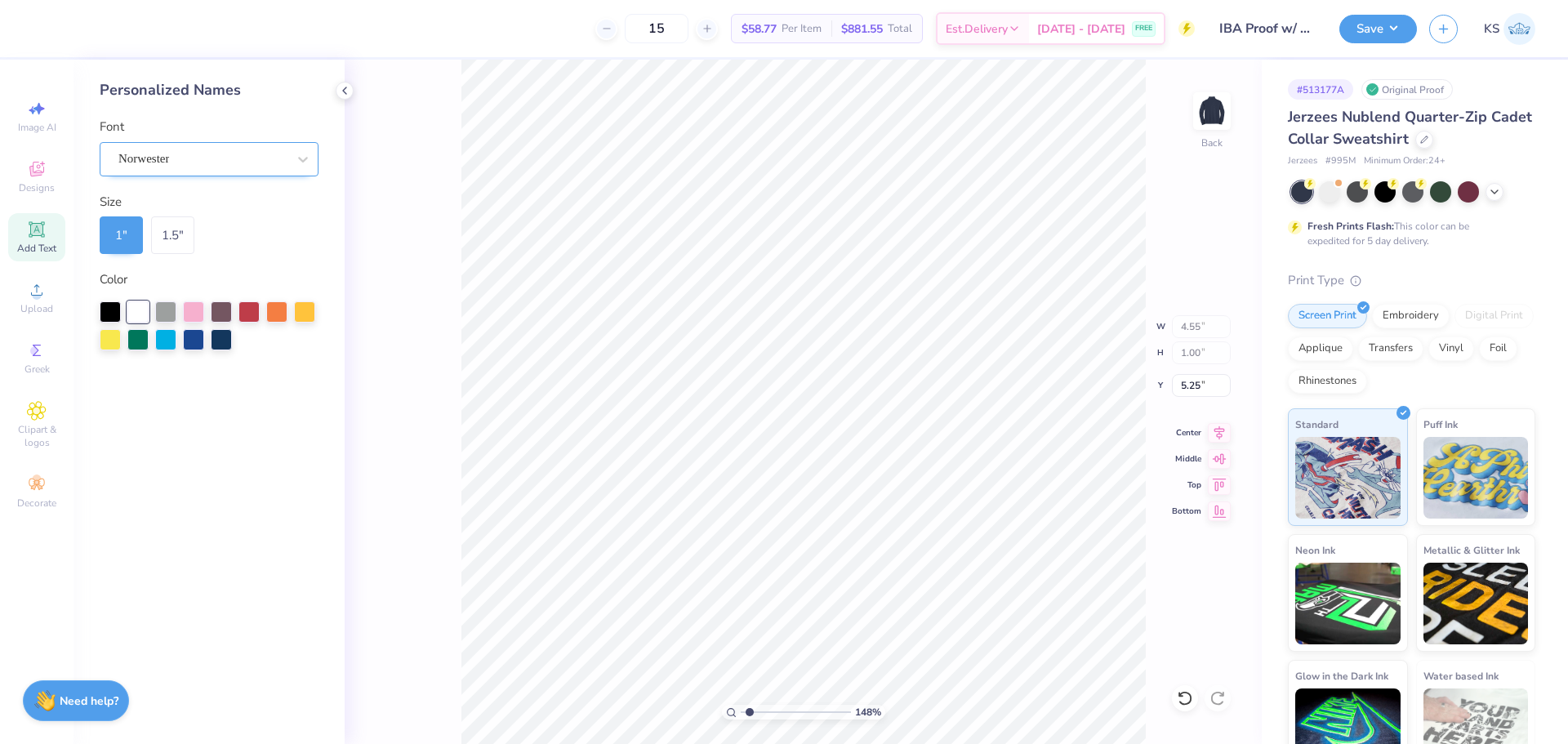
click at [276, 154] on div "Norwester" at bounding box center [202, 159] width 172 height 26
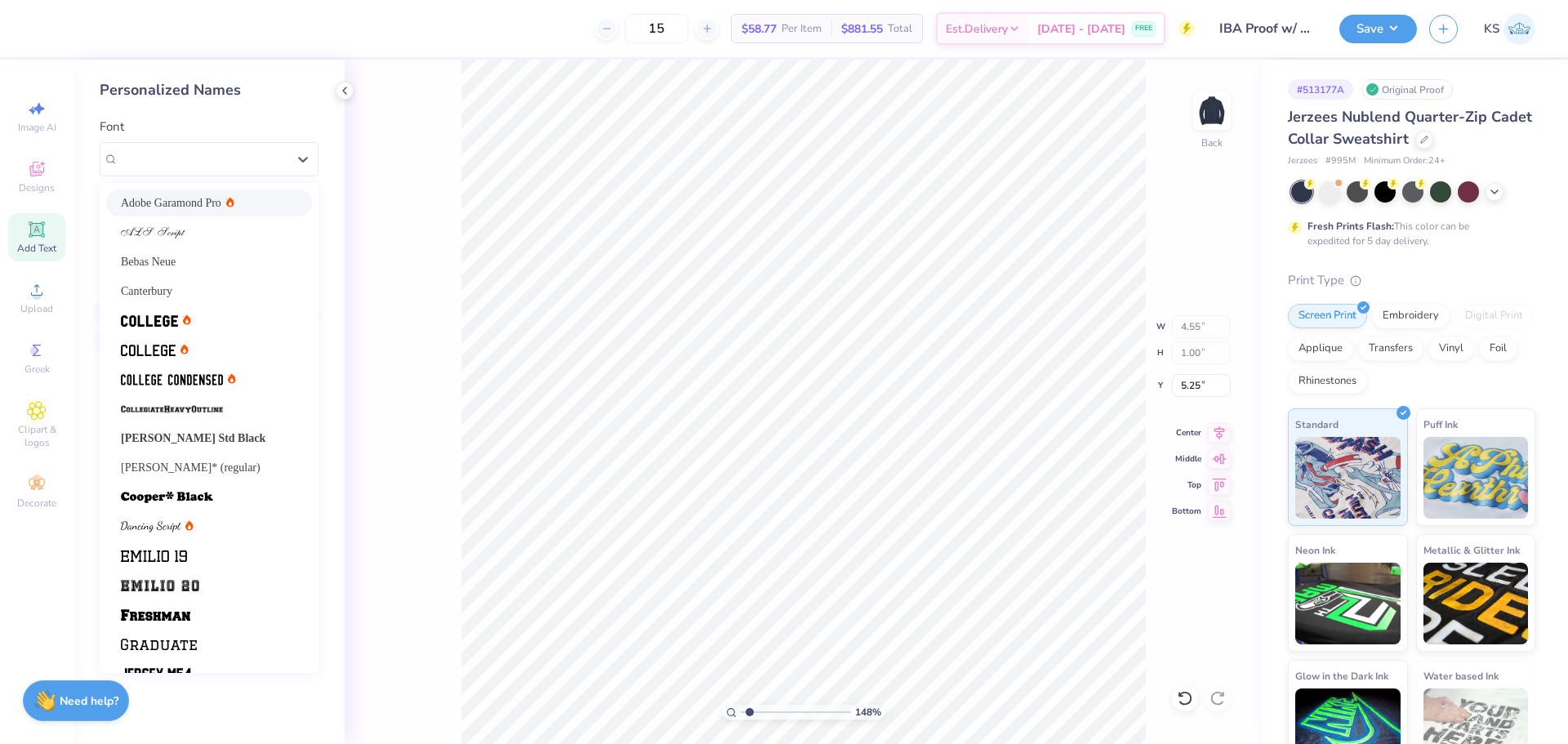
click at [226, 201] on icon at bounding box center [230, 201] width 8 height 11
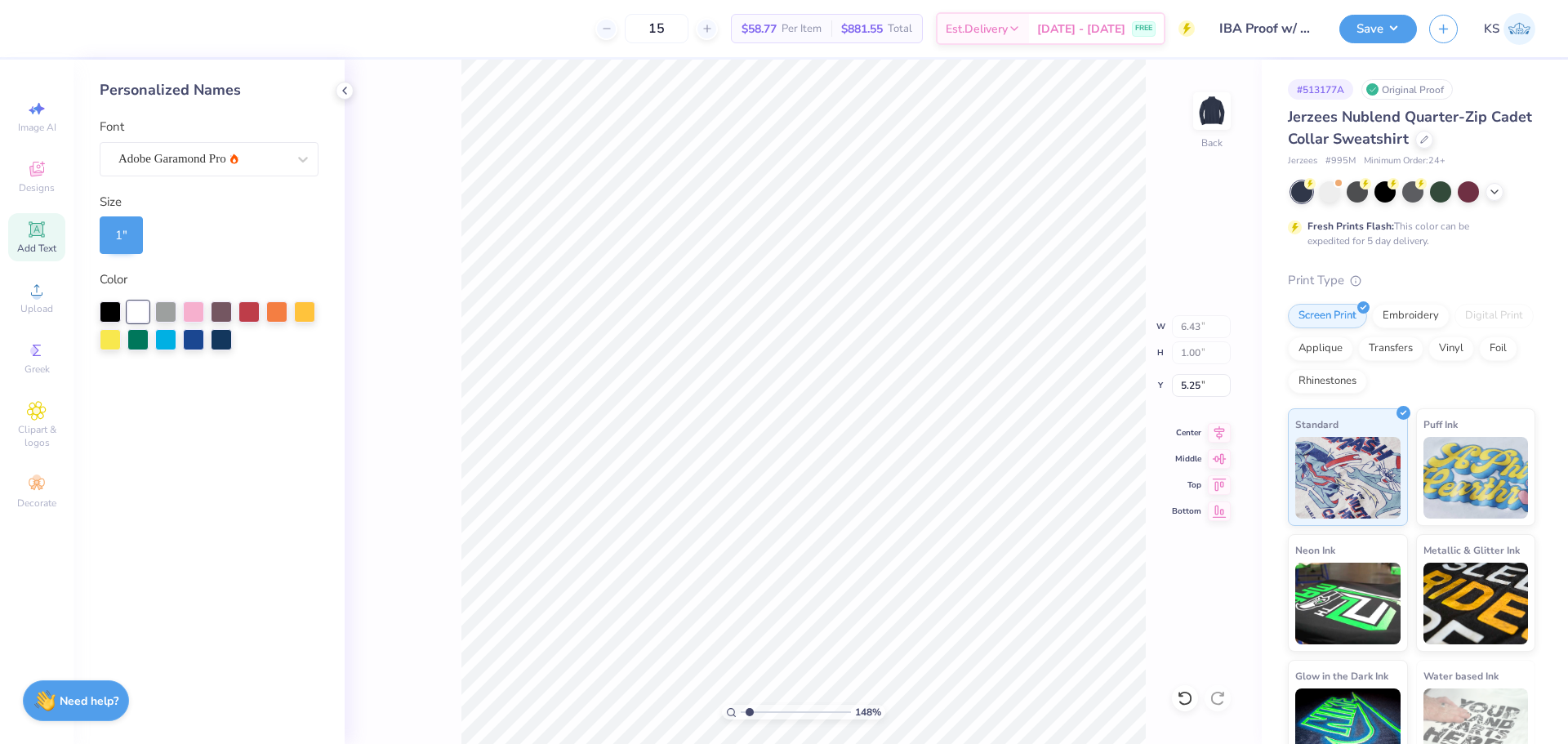
type input "6.43"
click at [1216, 421] on icon at bounding box center [1220, 430] width 23 height 20
click at [1162, 453] on div "148 % Back W 6.43 6.43 " H 1.00 1.00 " Y 5.25 5.25 " Center Middle Top Bottom" at bounding box center [803, 401] width 917 height 685
drag, startPoint x: 740, startPoint y: 710, endPoint x: 694, endPoint y: 695, distance: 48.4
type input "1"
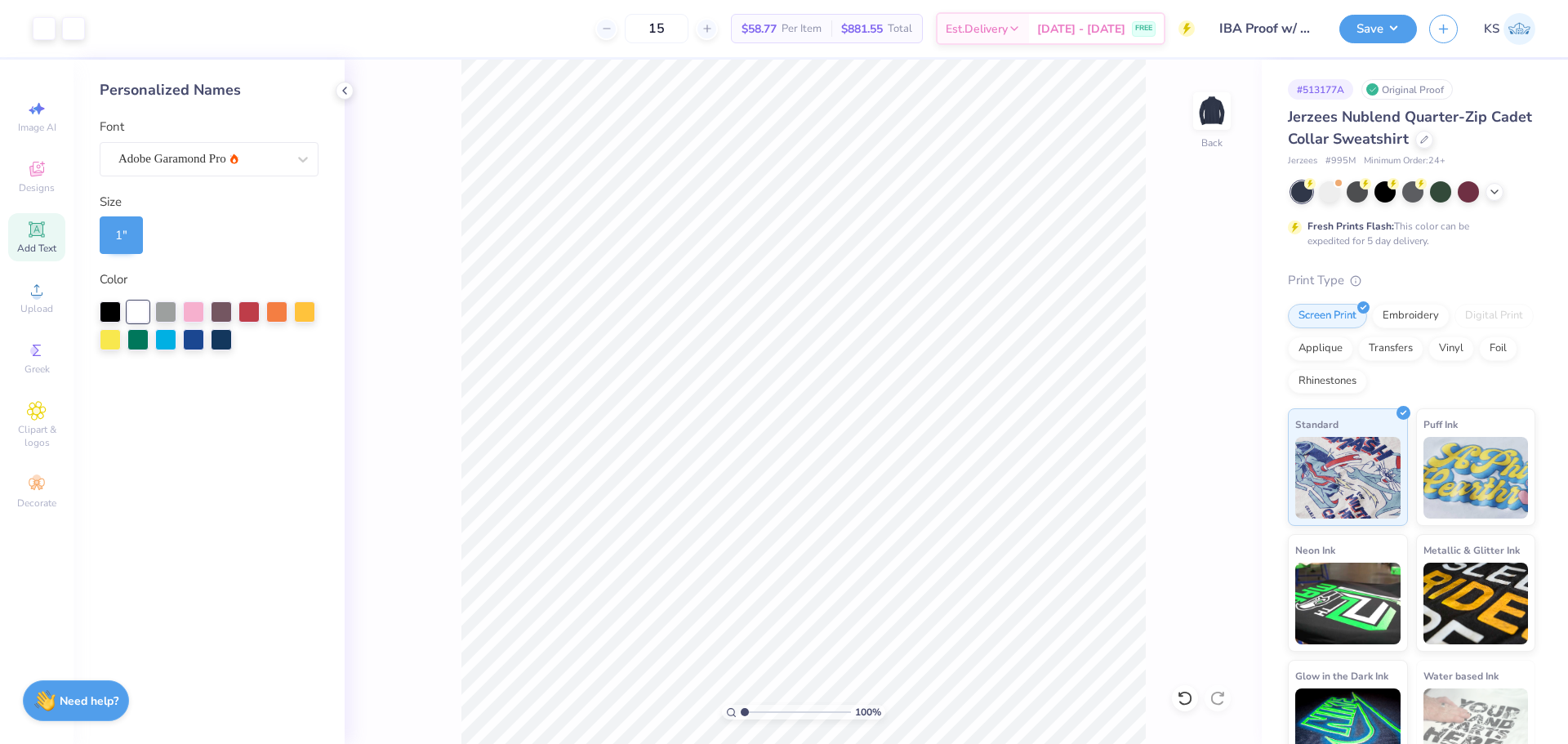
click at [741, 705] on input "range" at bounding box center [796, 713] width 111 height 15
click at [1376, 24] on button "Save" at bounding box center [1378, 26] width 78 height 29
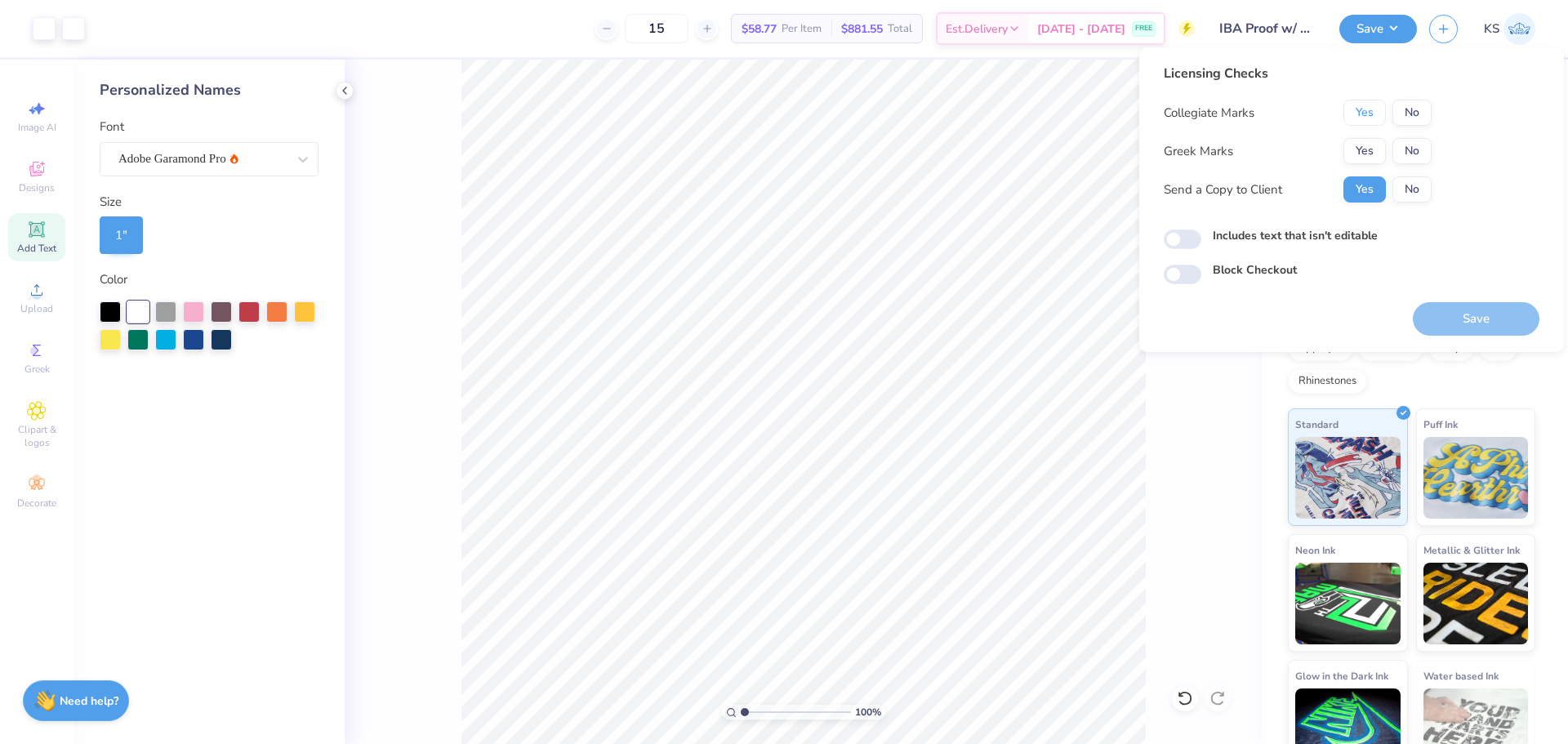
drag, startPoint x: 1381, startPoint y: 106, endPoint x: 1414, endPoint y: 135, distance: 43.9
click at [1382, 107] on button "Yes" at bounding box center [1364, 113] width 42 height 26
click at [1421, 144] on button "No" at bounding box center [1412, 151] width 39 height 26
click at [1481, 316] on button "Save" at bounding box center [1476, 319] width 126 height 34
